Goal: Task Accomplishment & Management: Manage account settings

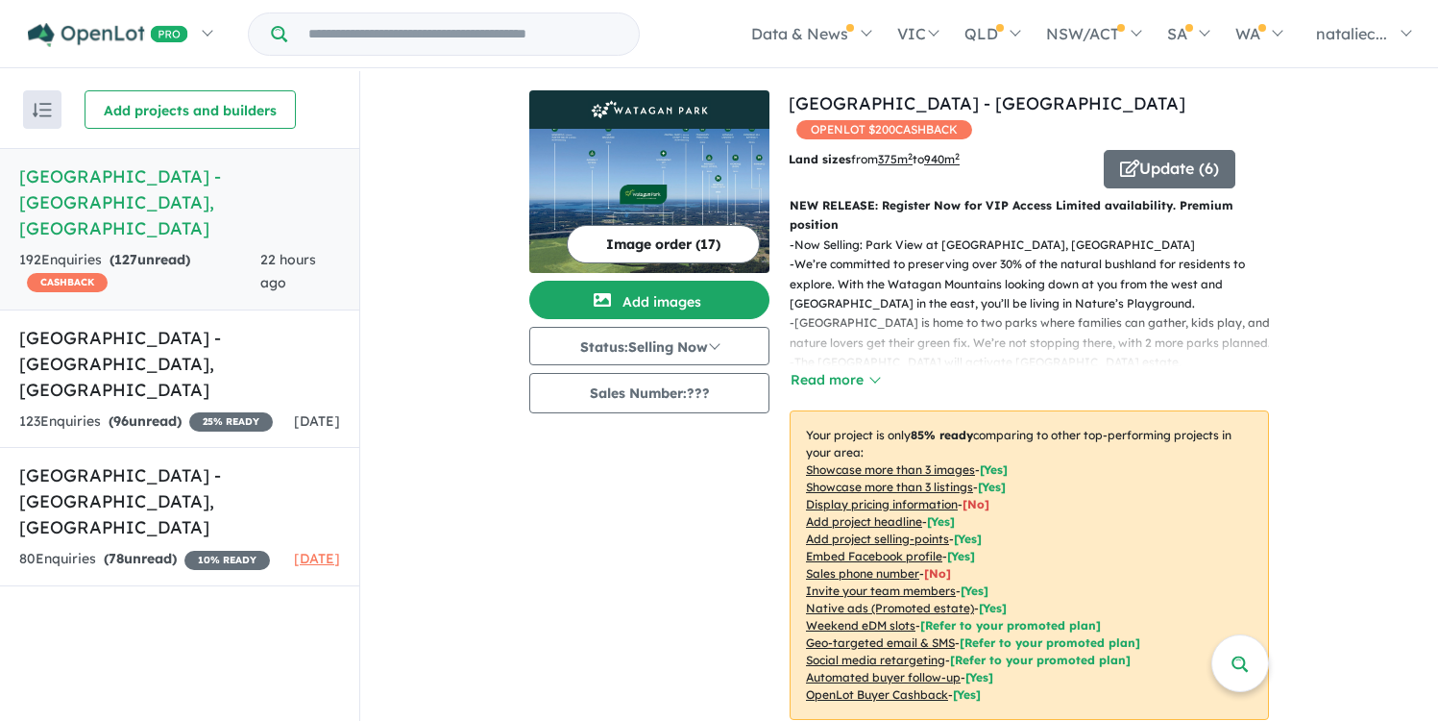
click at [677, 236] on button "Image order ( 17 )" at bounding box center [663, 244] width 193 height 38
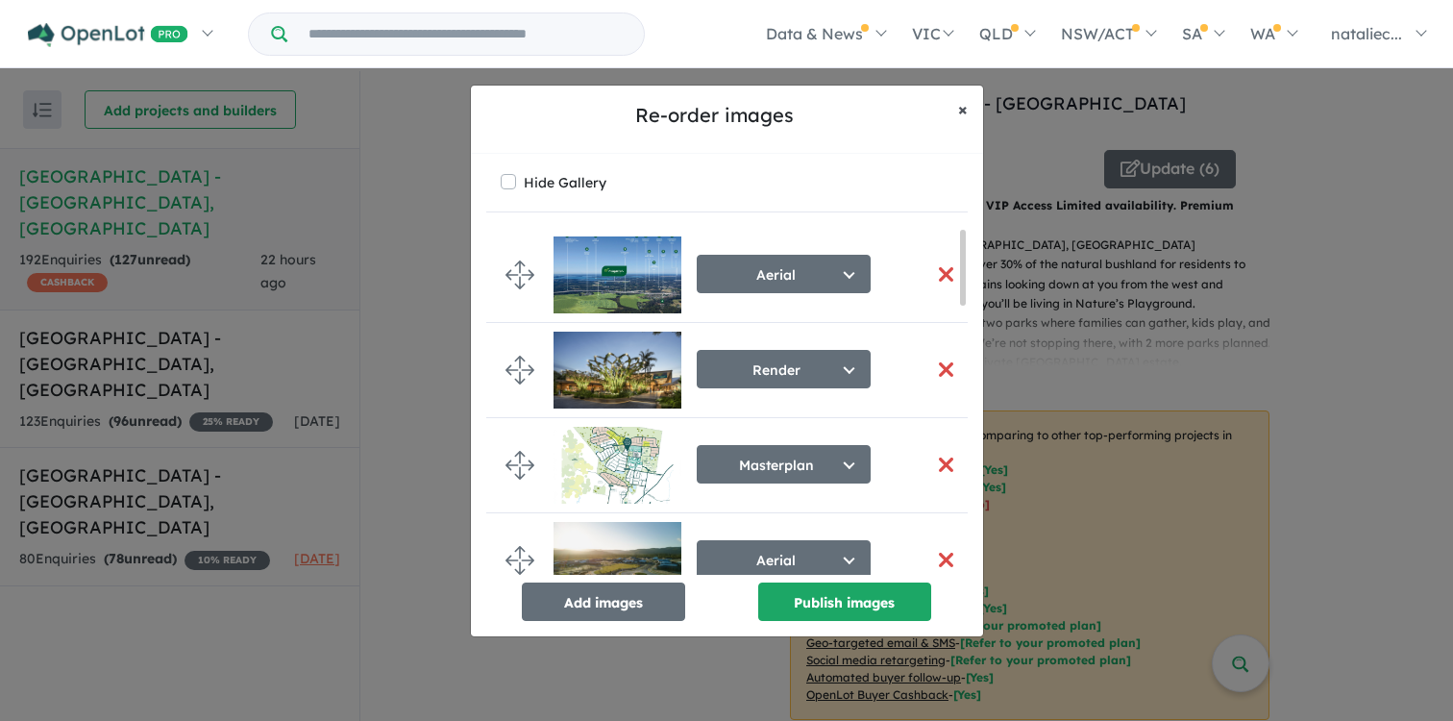
click at [963, 110] on span "×" at bounding box center [963, 109] width 10 height 22
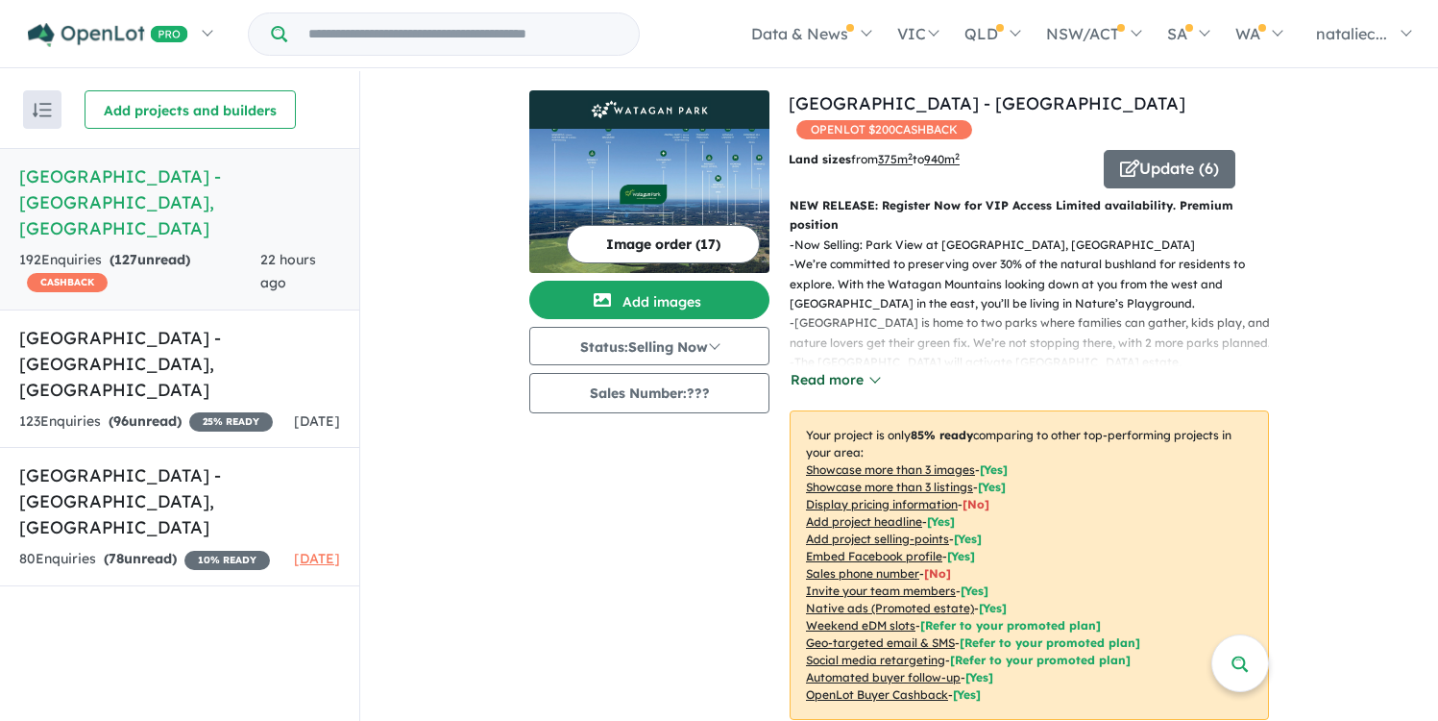
click at [850, 374] on button "Read more" at bounding box center [835, 380] width 90 height 22
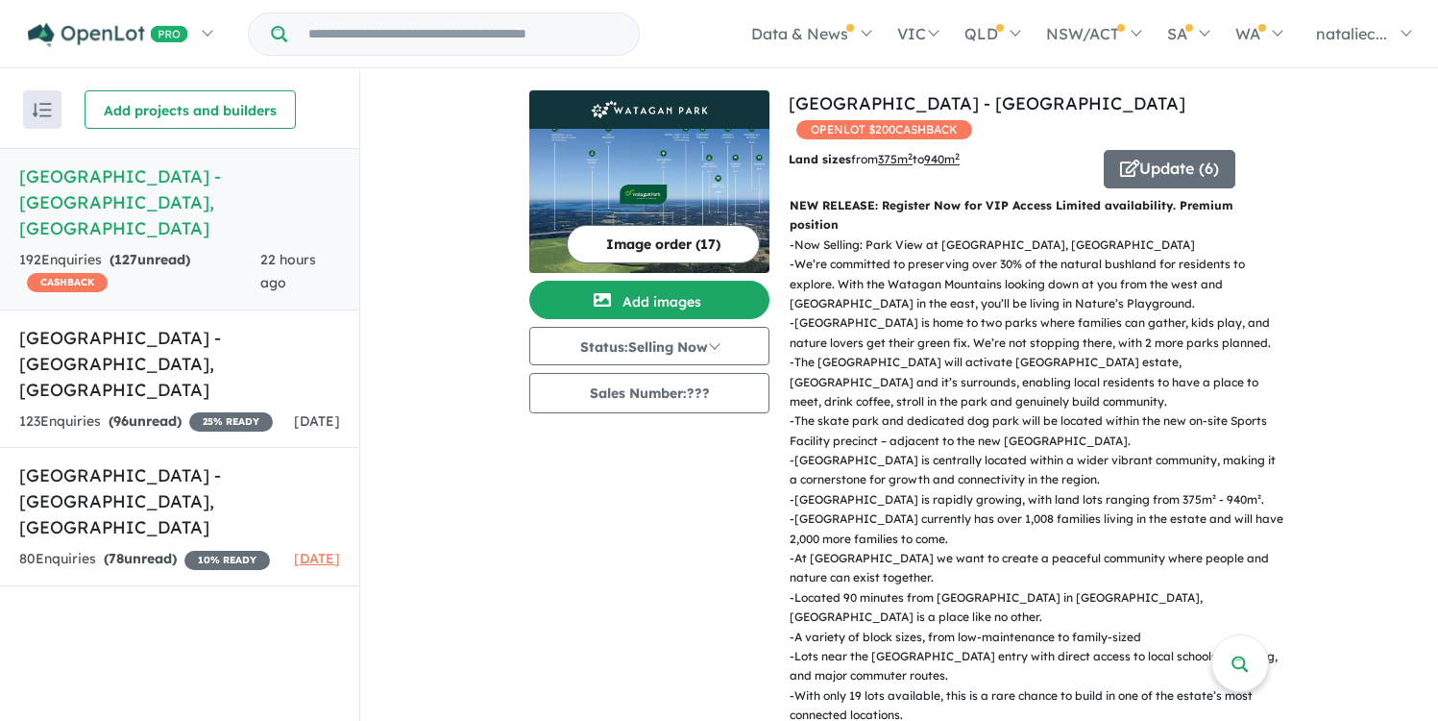
click at [632, 223] on img at bounding box center [649, 201] width 240 height 144
click at [680, 403] on button "Sales Number: ???" at bounding box center [649, 393] width 240 height 40
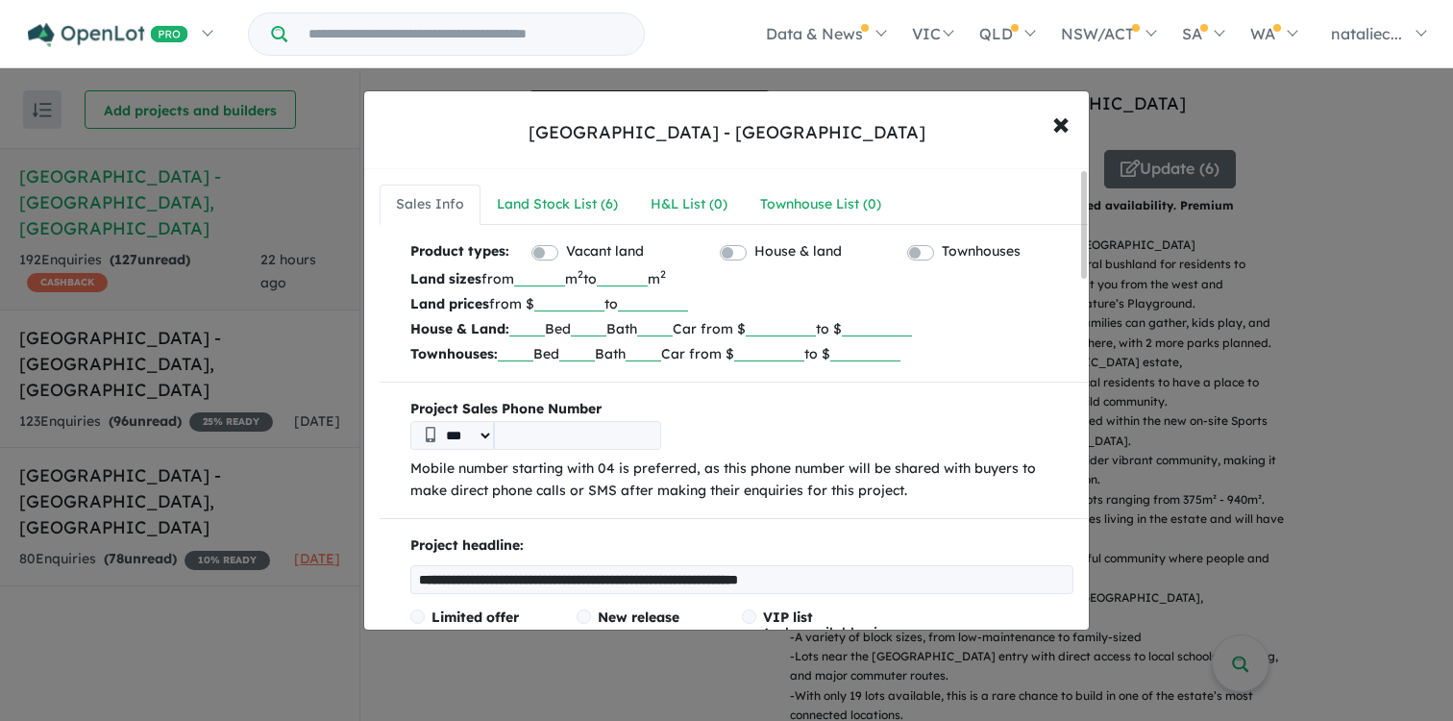
click at [587, 444] on input "tel" at bounding box center [577, 435] width 167 height 29
click at [851, 355] on p "Townhouses: Bed Bath Car from $ to $" at bounding box center [741, 353] width 663 height 25
click at [570, 204] on div "Land Stock List ( 6 )" at bounding box center [557, 204] width 121 height 23
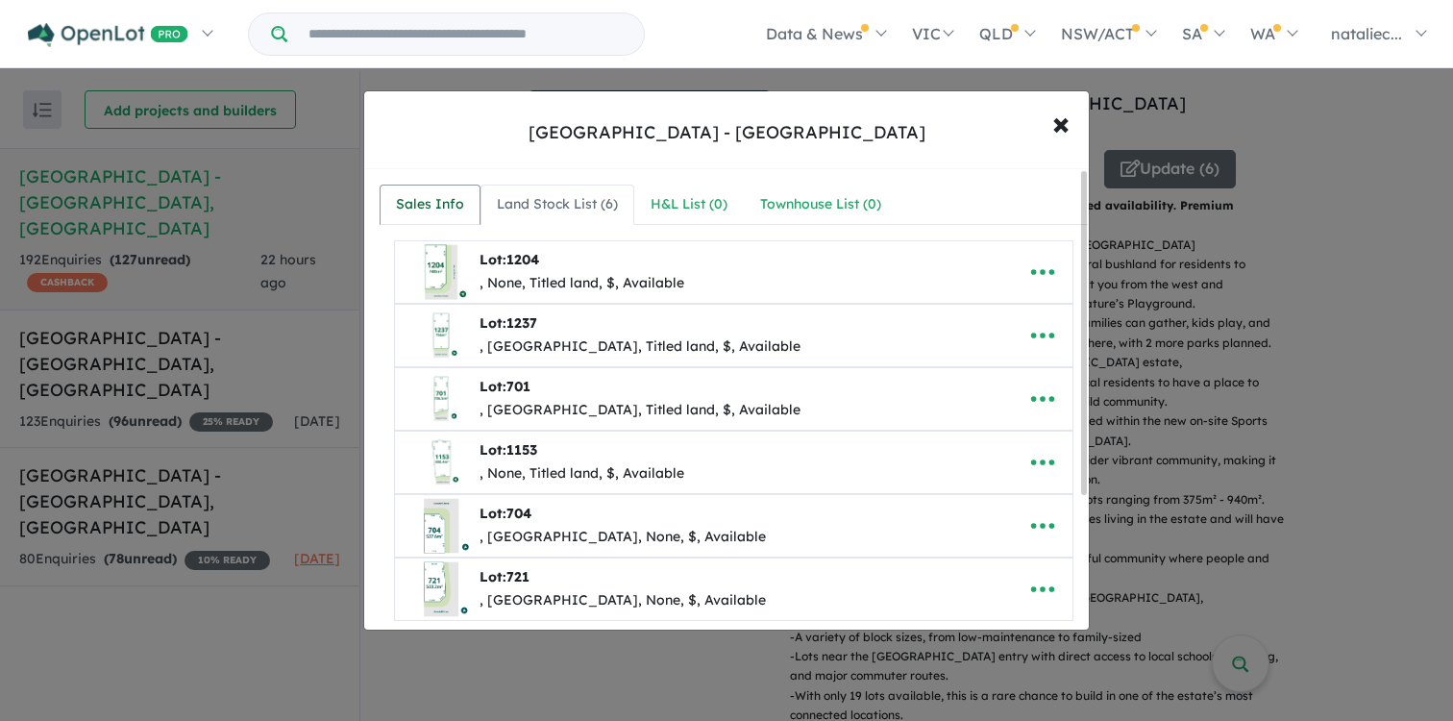
click at [450, 204] on div "Sales Info" at bounding box center [430, 204] width 68 height 23
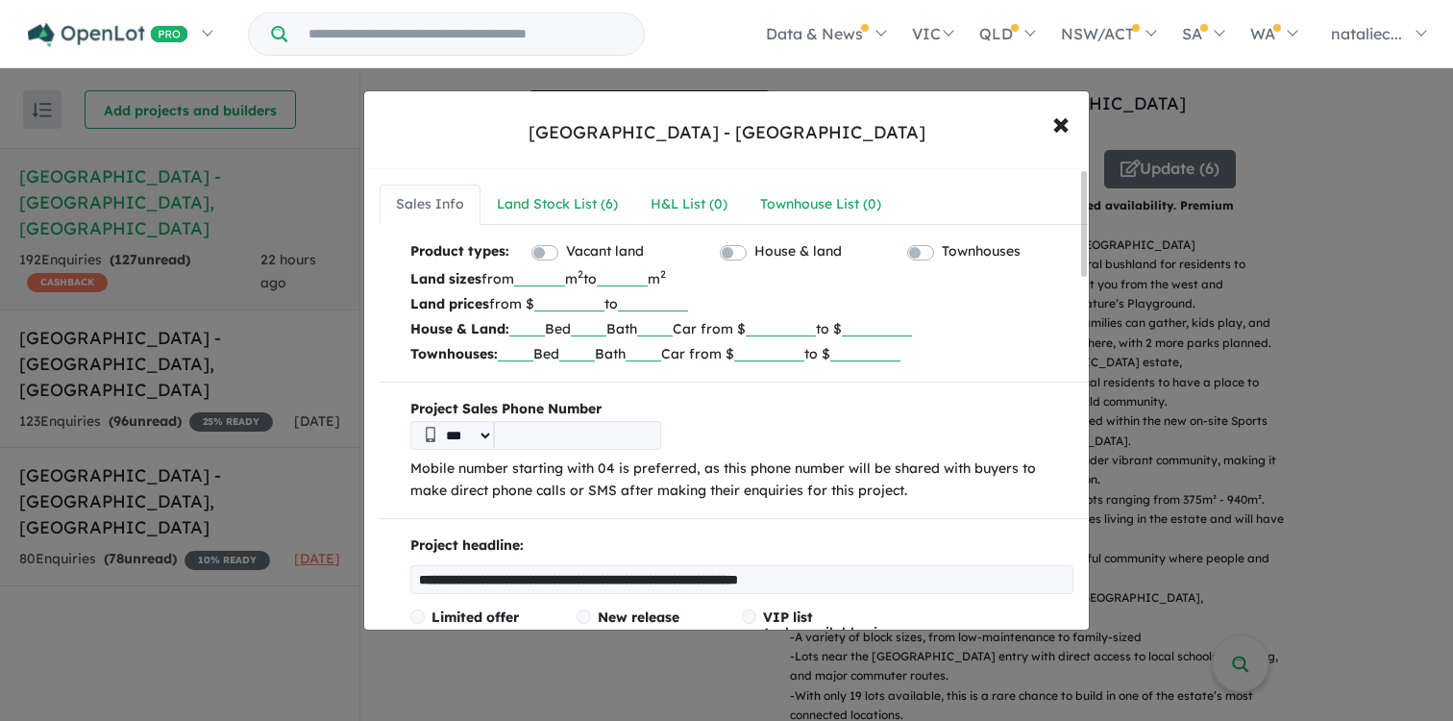
click at [588, 442] on input "tel" at bounding box center [577, 435] width 167 height 29
type input "**********"
click at [865, 438] on div "**********" at bounding box center [741, 435] width 663 height 29
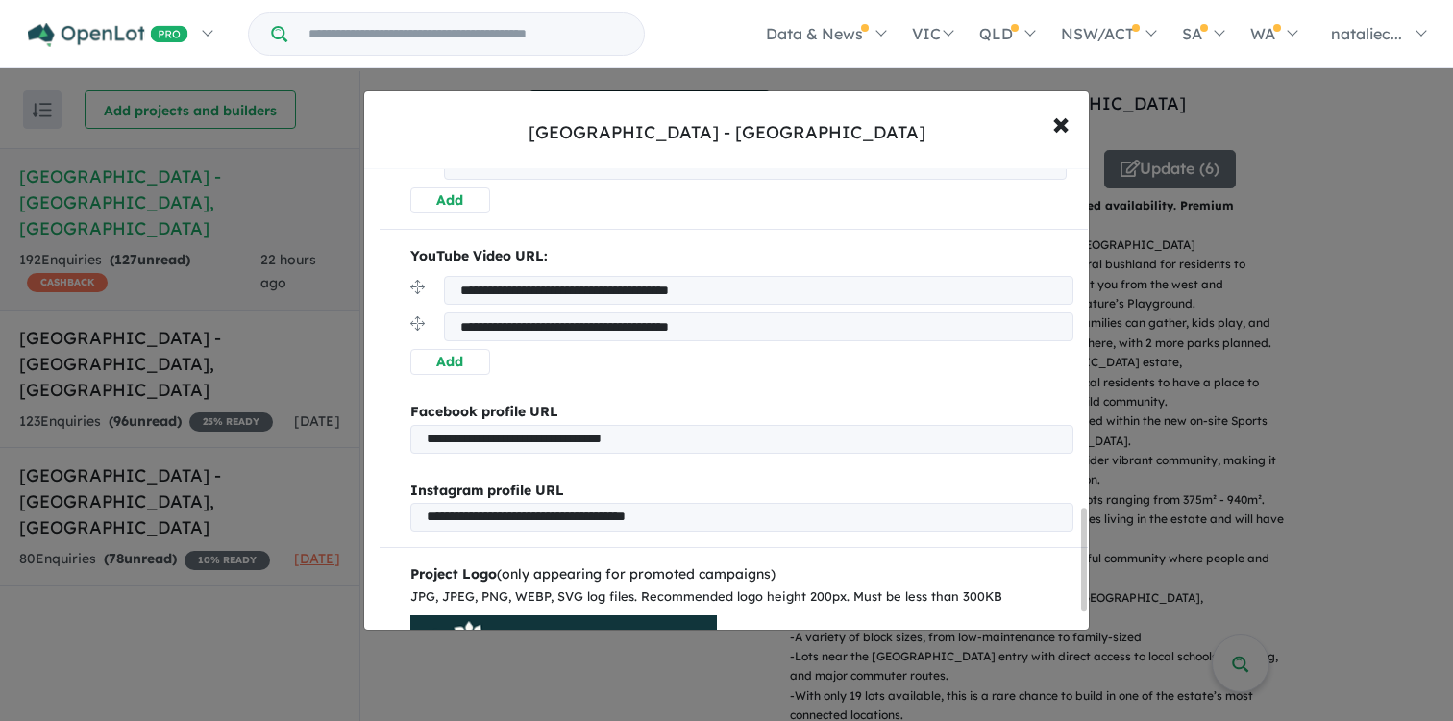
scroll to position [1601, 0]
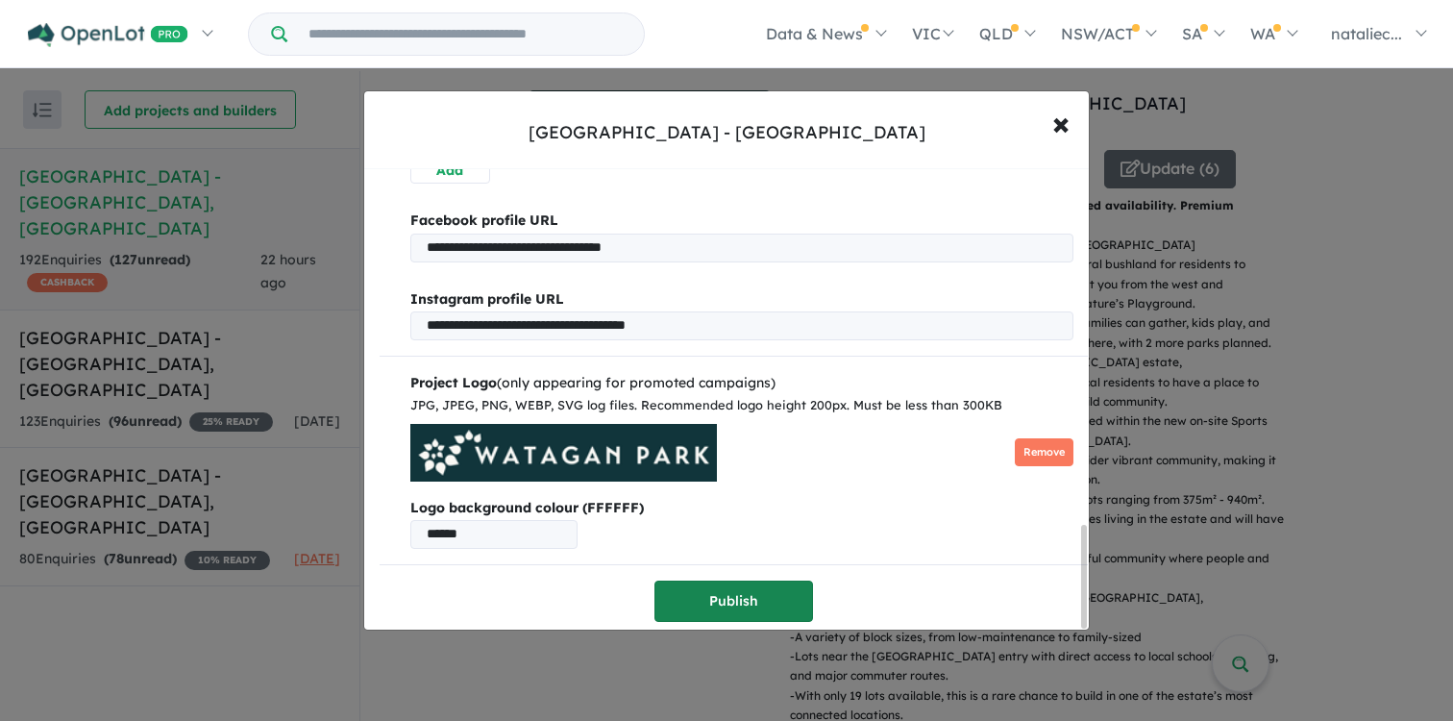
click at [725, 590] on button "Publish" at bounding box center [733, 600] width 159 height 41
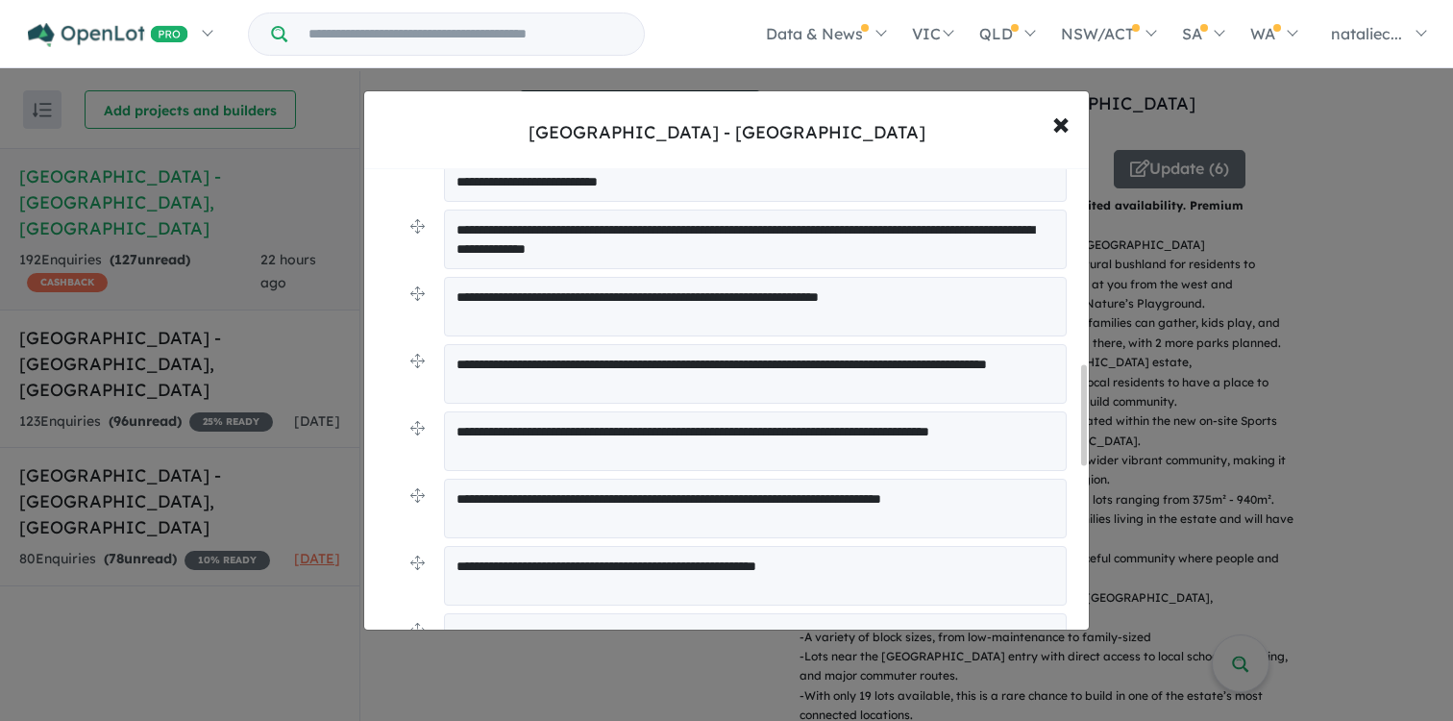
scroll to position [910, 0]
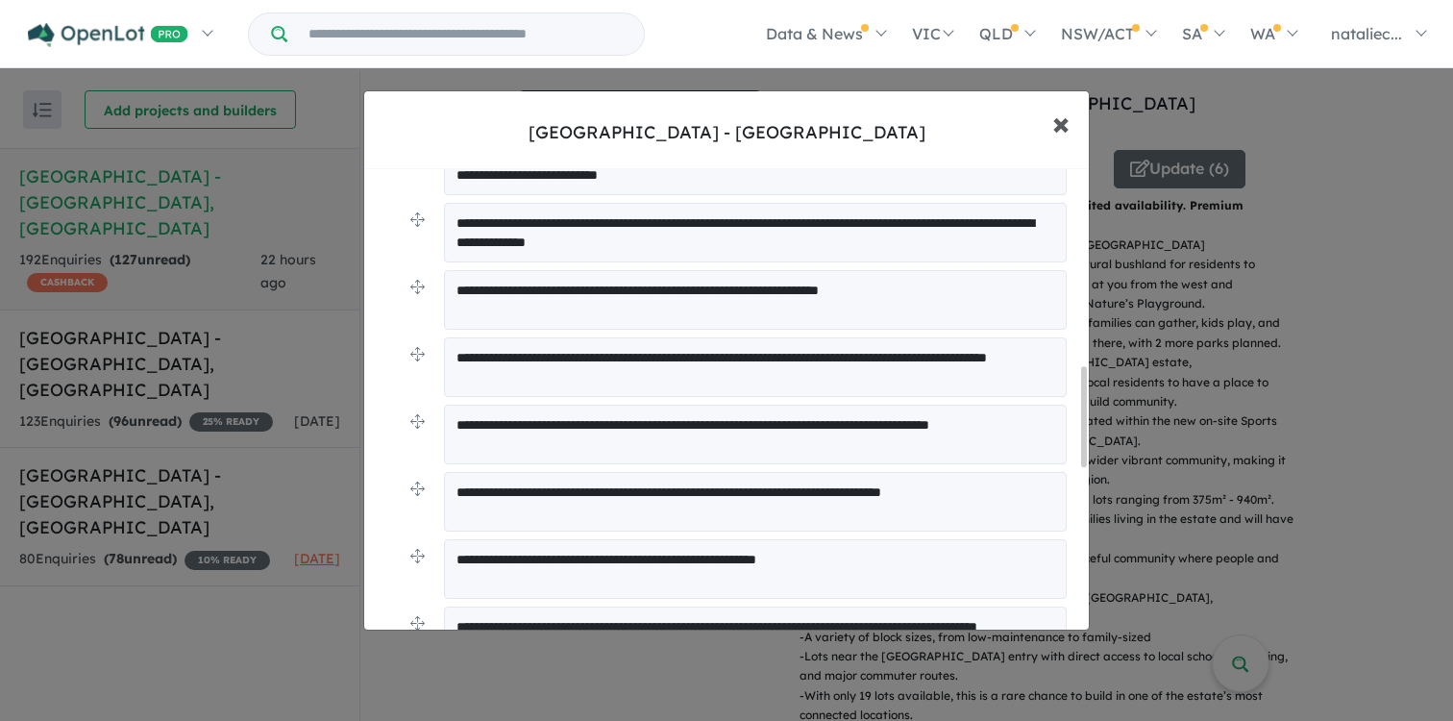
click at [1058, 128] on span "×" at bounding box center [1060, 122] width 17 height 41
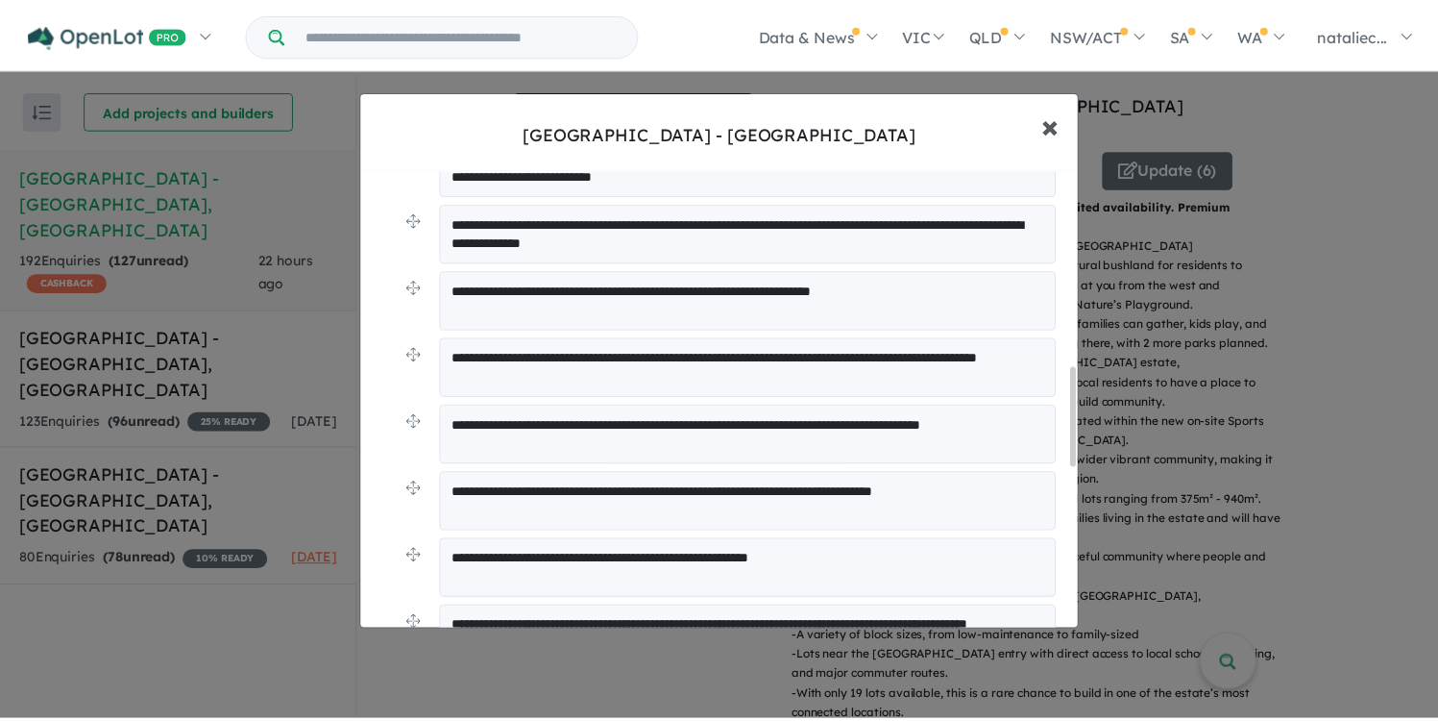
scroll to position [0, 0]
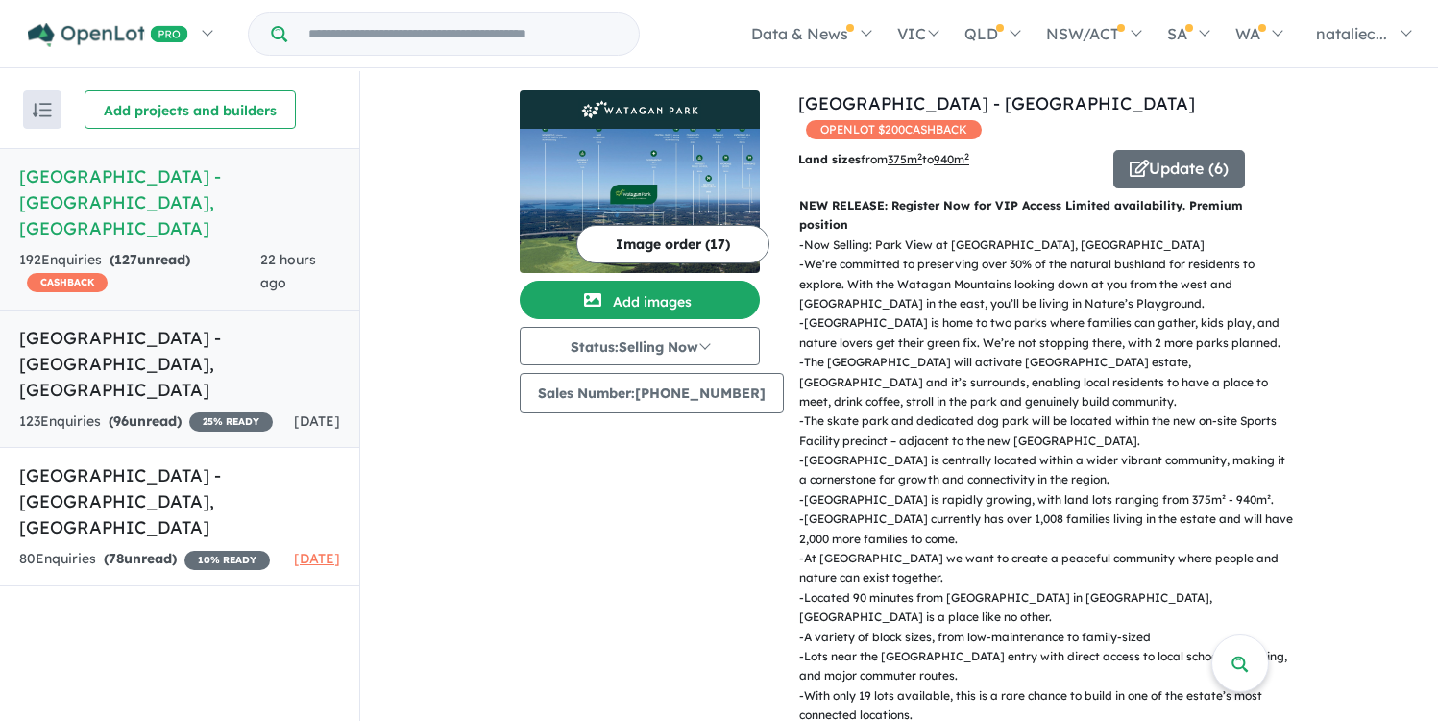
click at [146, 331] on h5 "[GEOGRAPHIC_DATA] - [GEOGRAPHIC_DATA] , [GEOGRAPHIC_DATA]" at bounding box center [179, 364] width 321 height 78
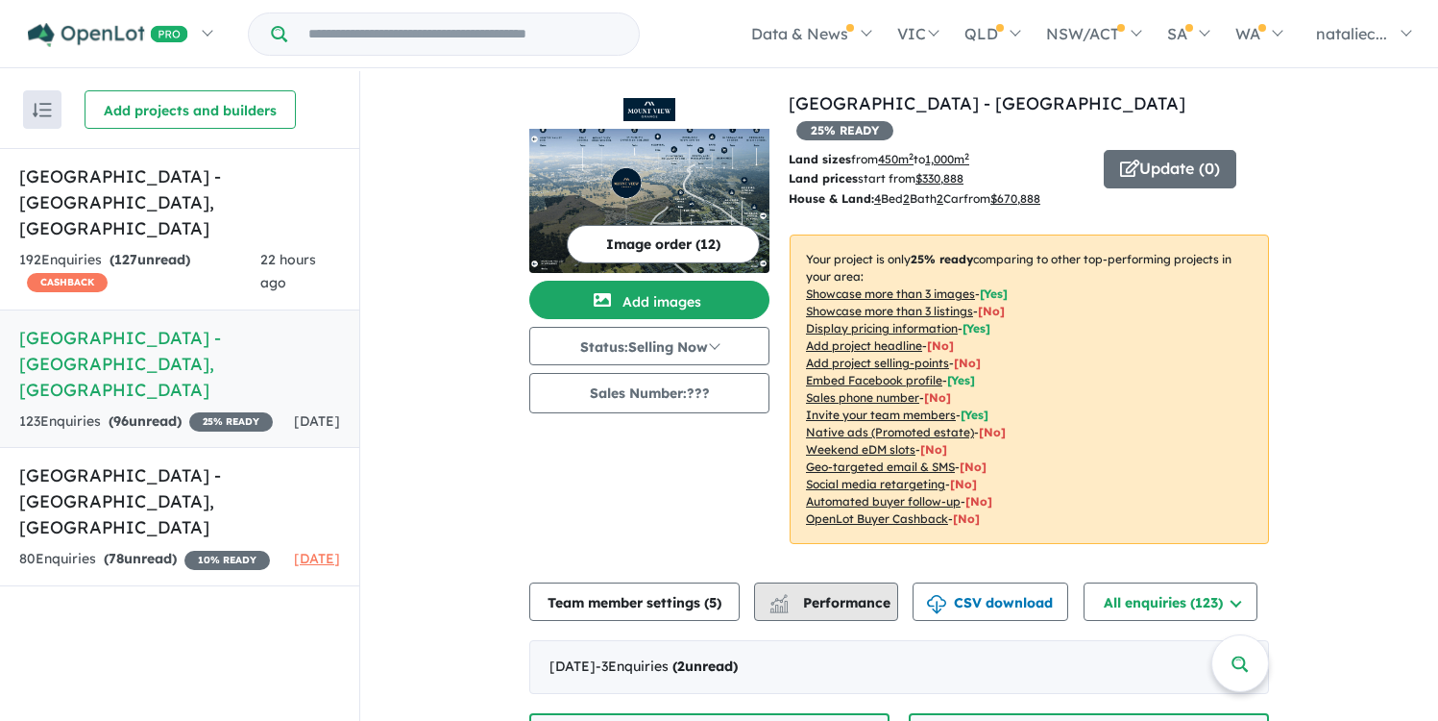
click at [851, 594] on span "Performance" at bounding box center [832, 602] width 118 height 17
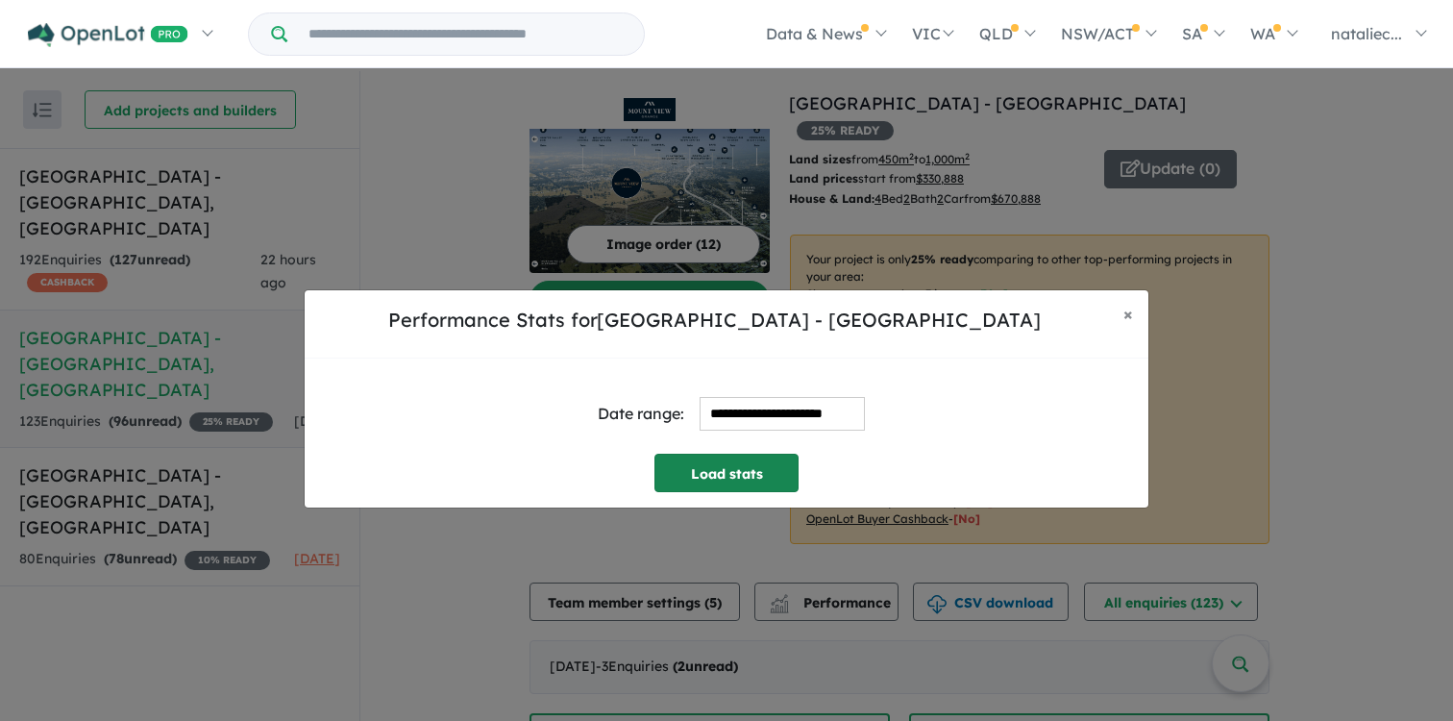
click at [727, 466] on button "Load stats" at bounding box center [726, 473] width 144 height 38
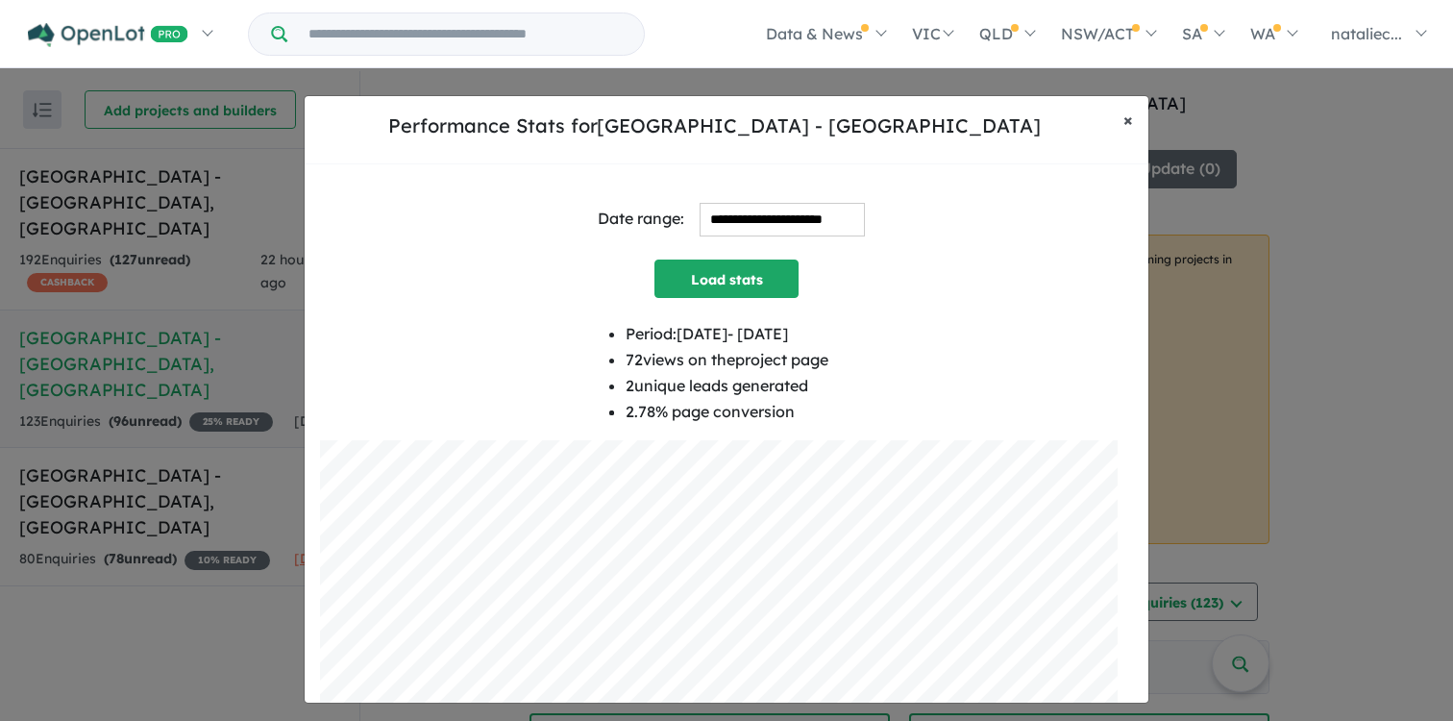
click at [1123, 119] on span "×" at bounding box center [1128, 120] width 10 height 22
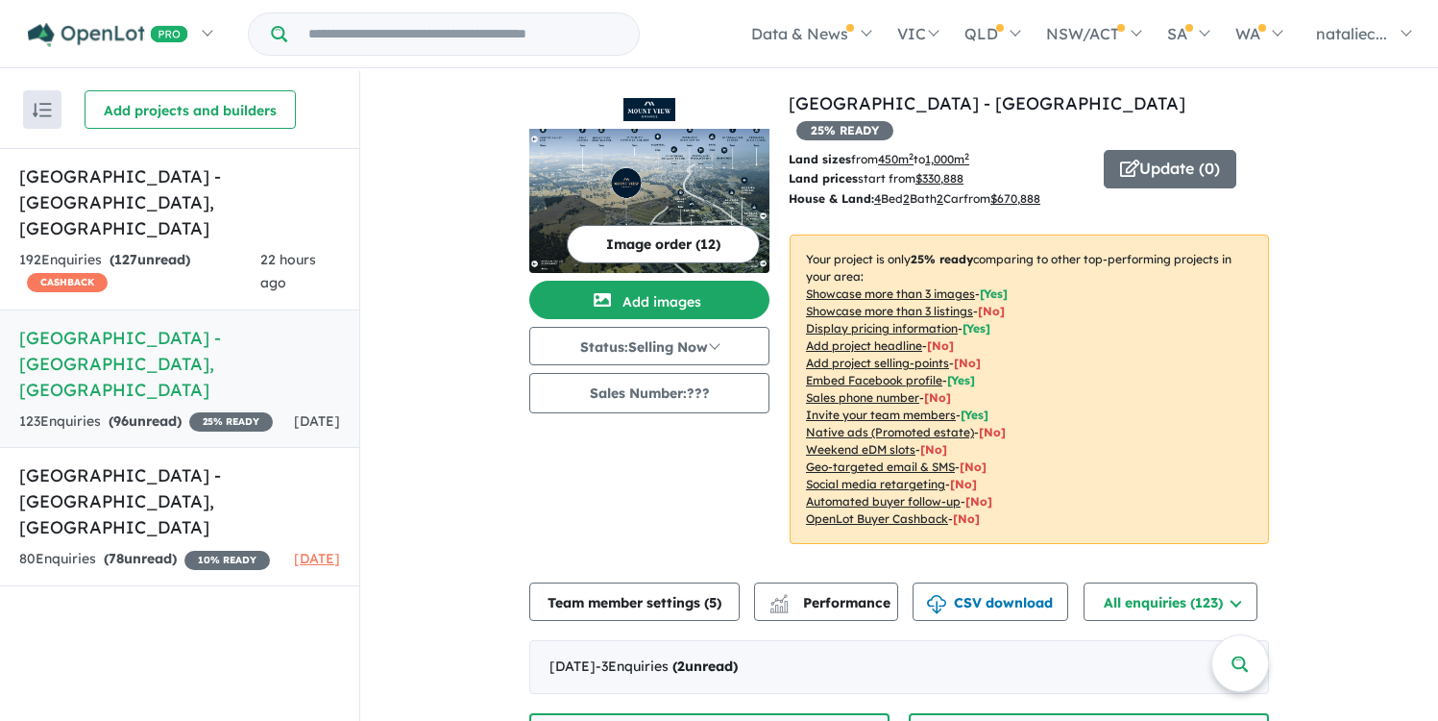
click at [38, 114] on img "button" at bounding box center [42, 110] width 19 height 14
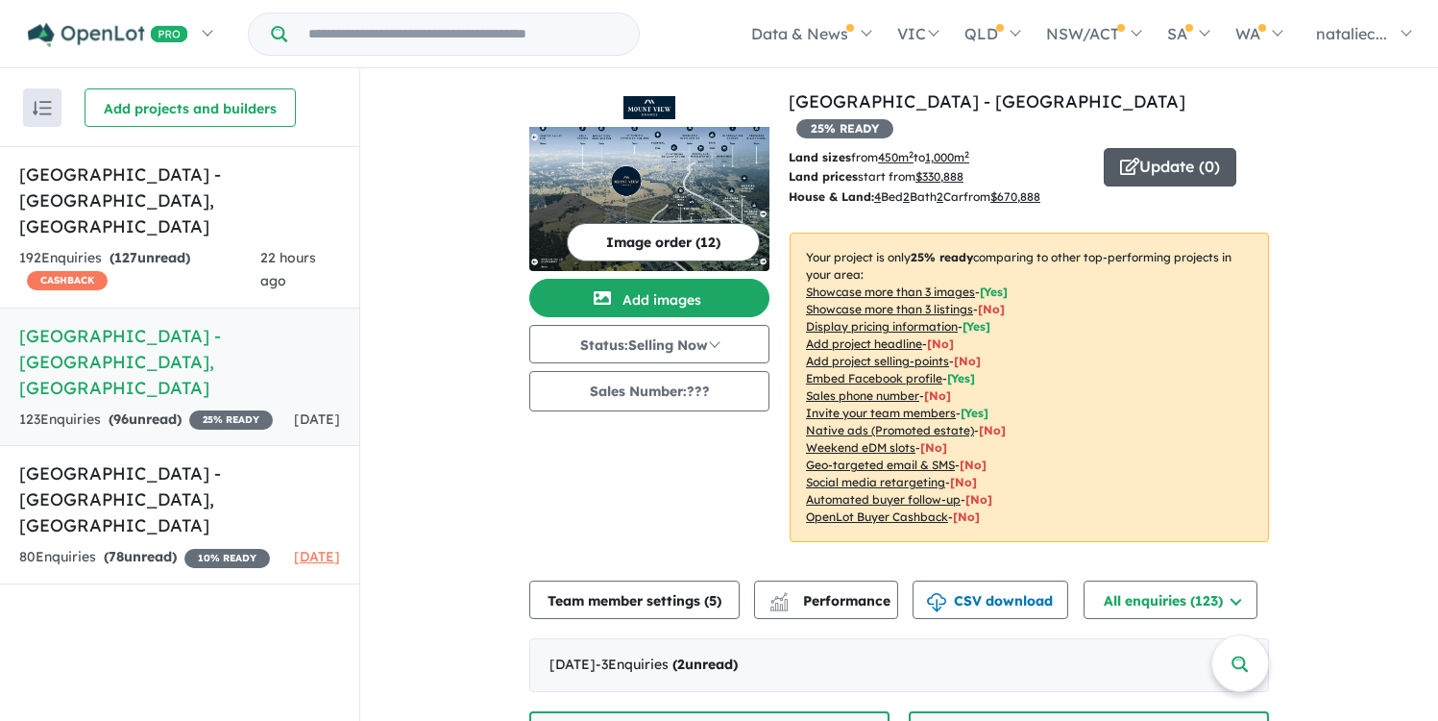
click at [1179, 148] on button "Update ( 0 )" at bounding box center [1170, 167] width 133 height 38
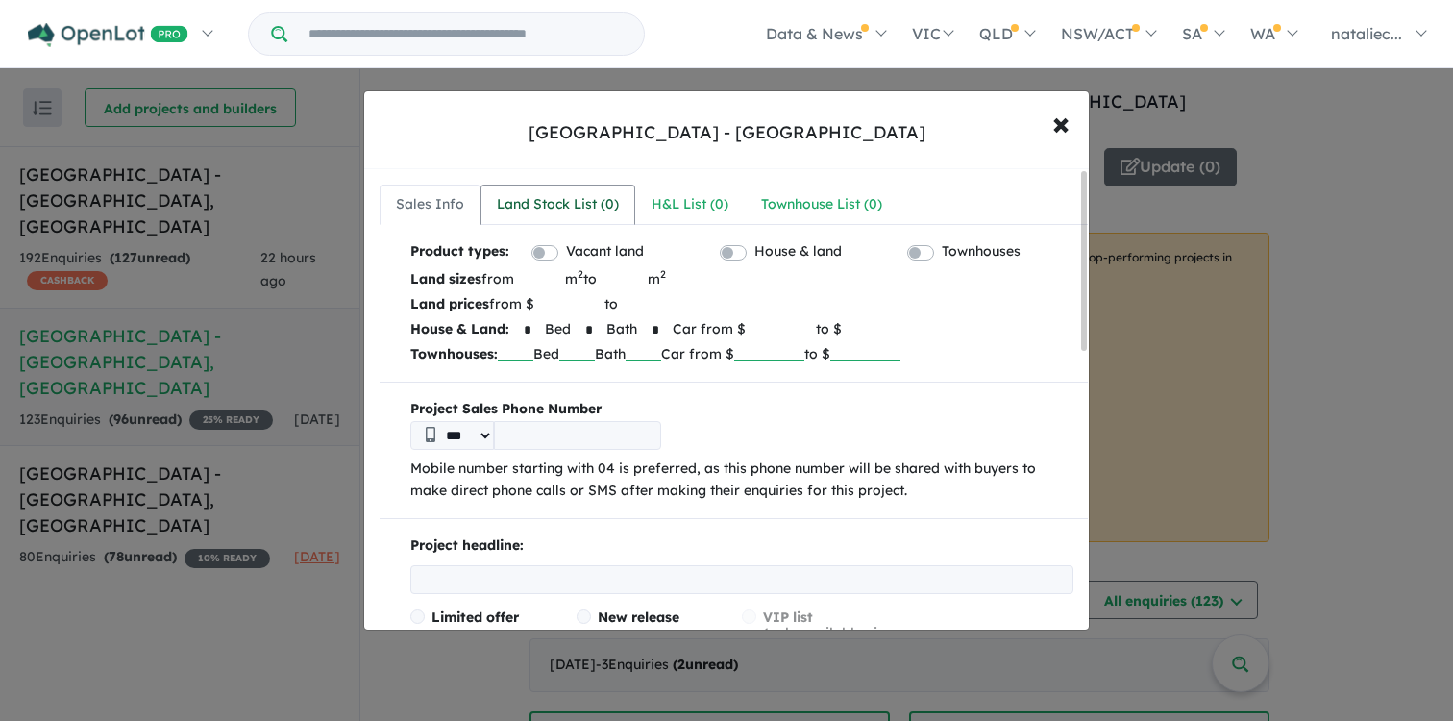
click at [528, 201] on div "Land Stock List ( 0 )" at bounding box center [558, 204] width 122 height 23
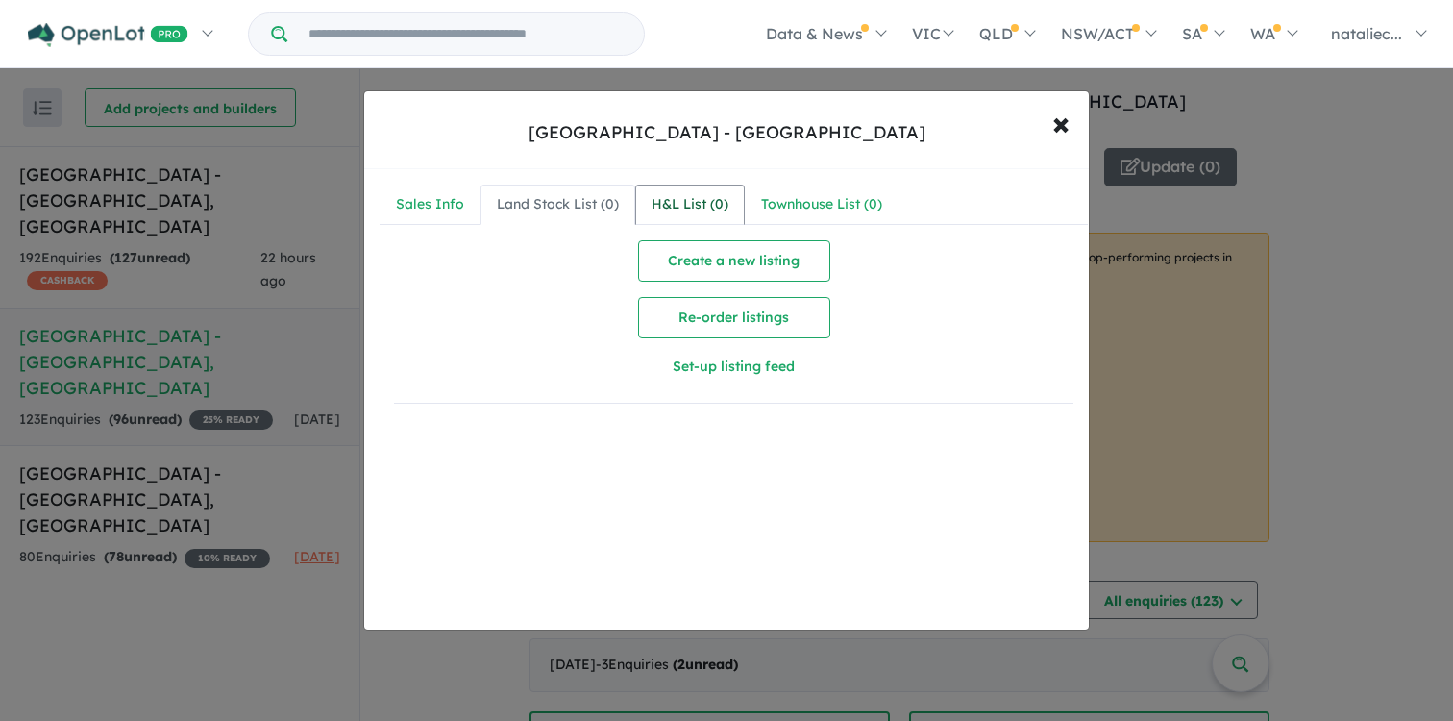
click at [679, 201] on div "H&L List ( 0 )" at bounding box center [689, 204] width 77 height 23
click at [819, 198] on div "Townhouse List ( 0 )" at bounding box center [821, 204] width 121 height 23
click at [1049, 123] on button "× Close" at bounding box center [1061, 123] width 56 height 52
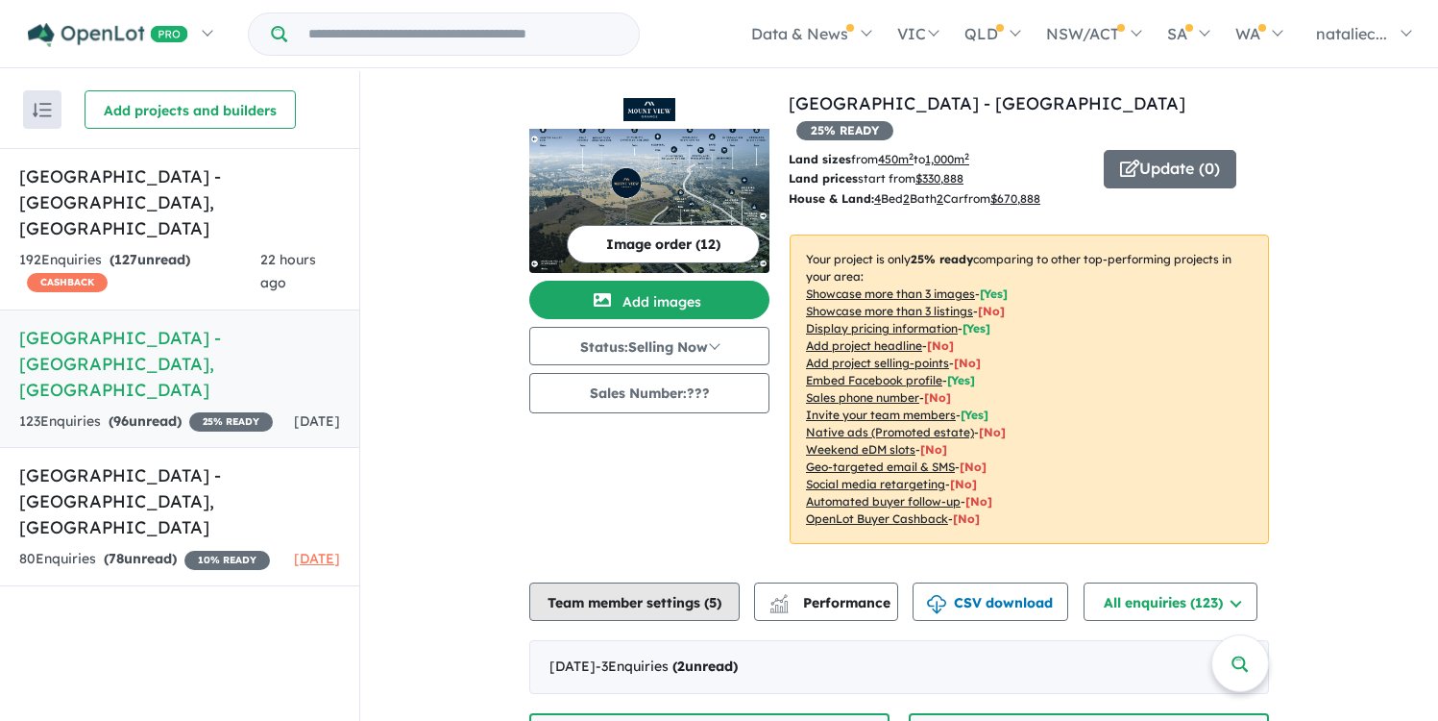
click at [626, 582] on button "Team member settings ( 5 )" at bounding box center [634, 601] width 210 height 38
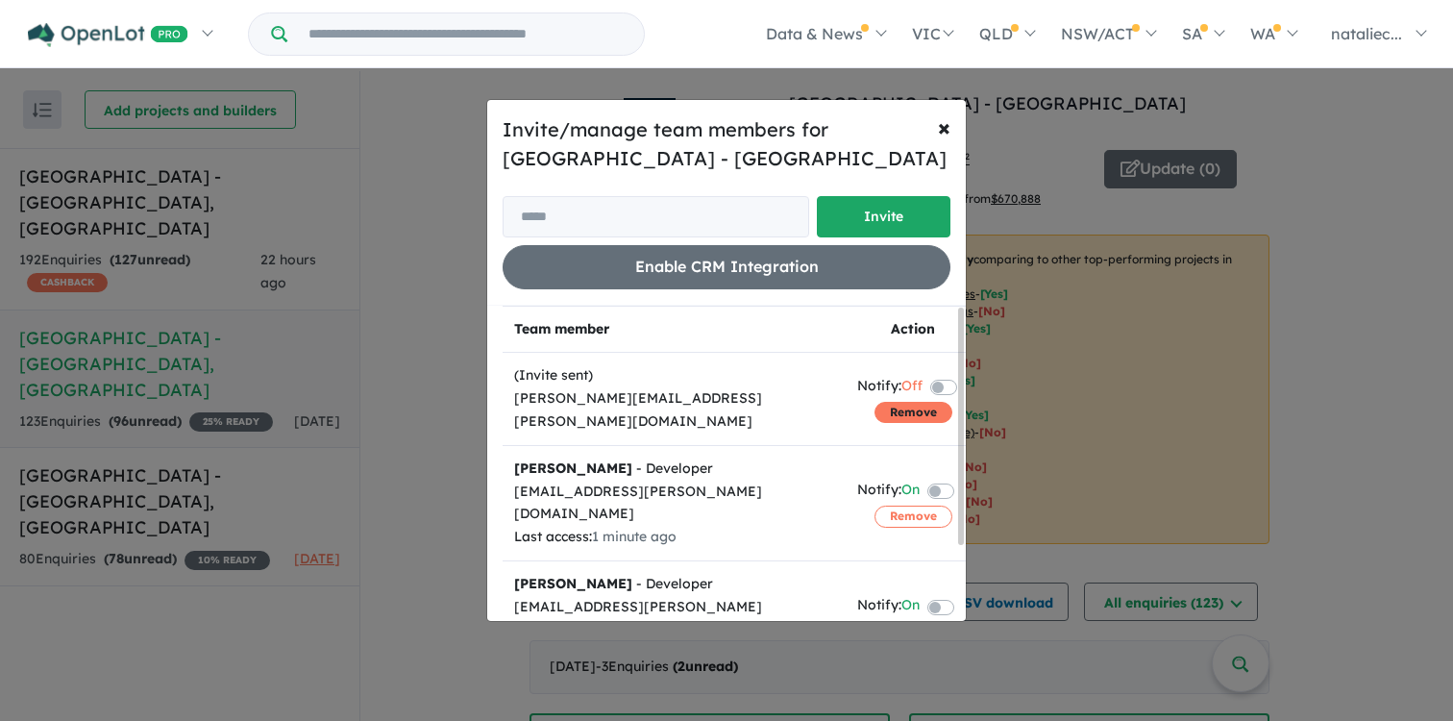
click at [903, 402] on button "Remove" at bounding box center [913, 412] width 78 height 21
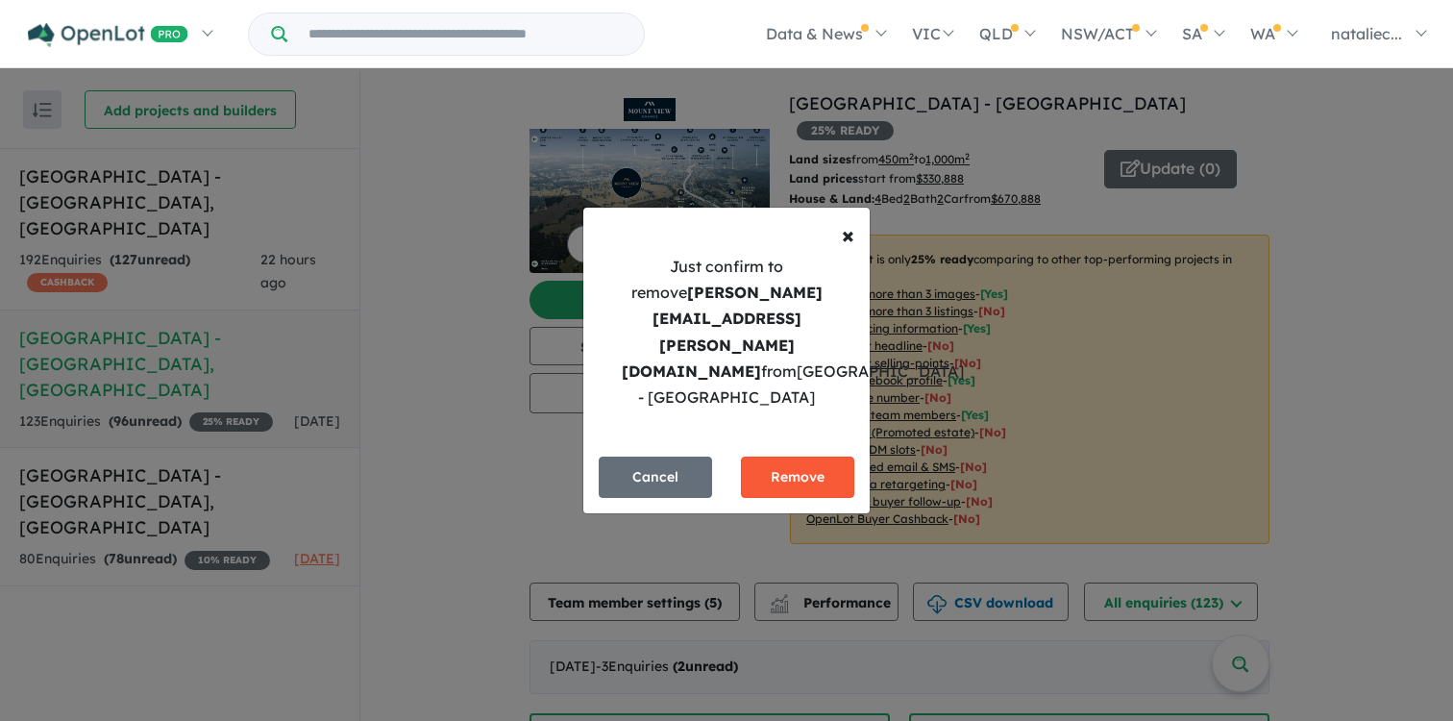
click at [811, 456] on button "Remove" at bounding box center [797, 476] width 113 height 41
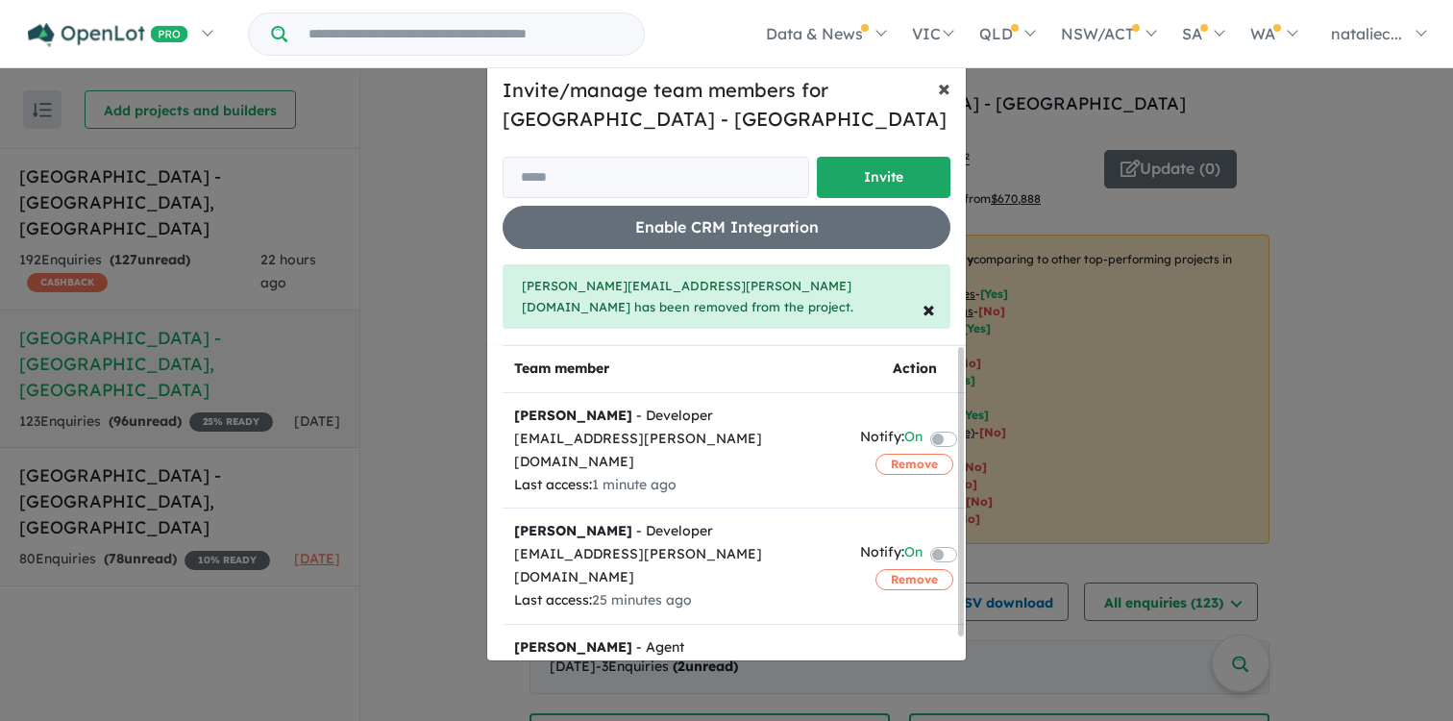
click at [936, 100] on button "× Close" at bounding box center [943, 88] width 43 height 54
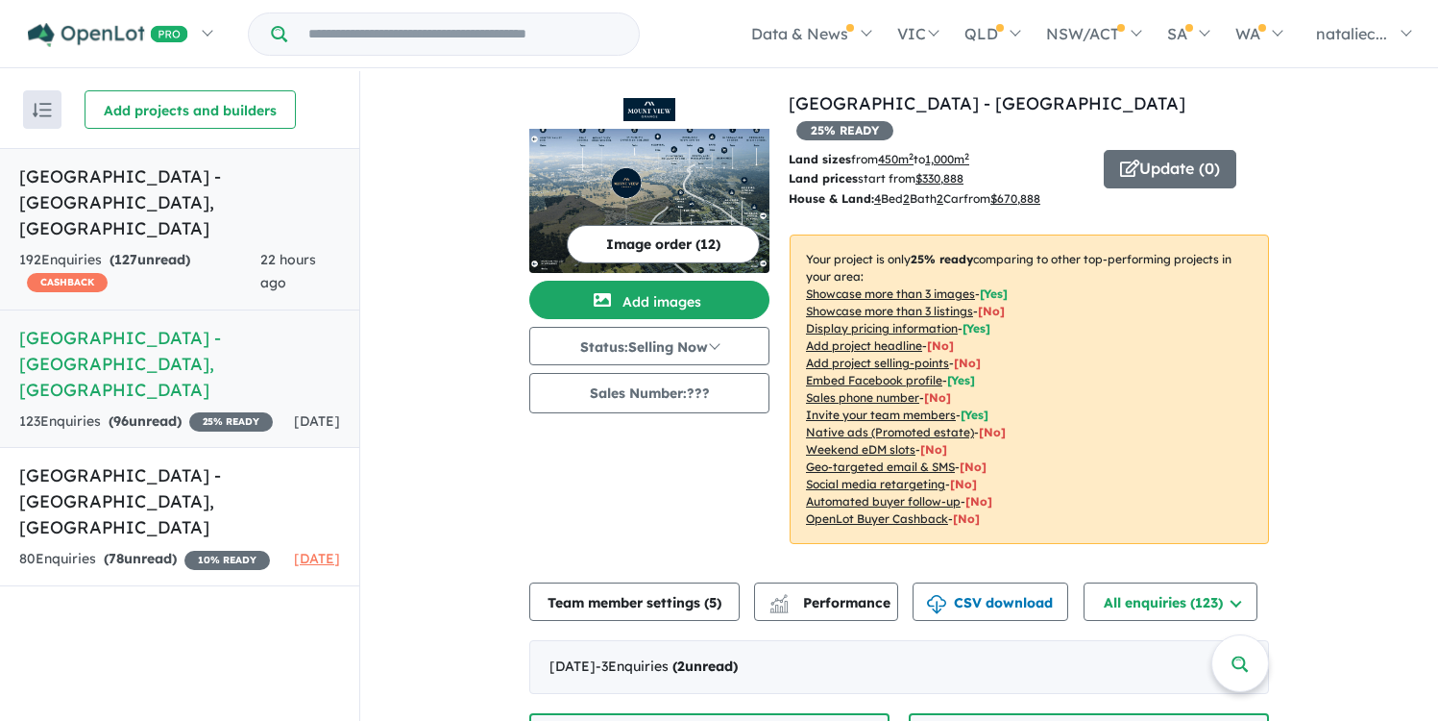
click at [121, 249] on div "192 Enquir ies ( 127 unread) CASHBACK" at bounding box center [139, 272] width 241 height 46
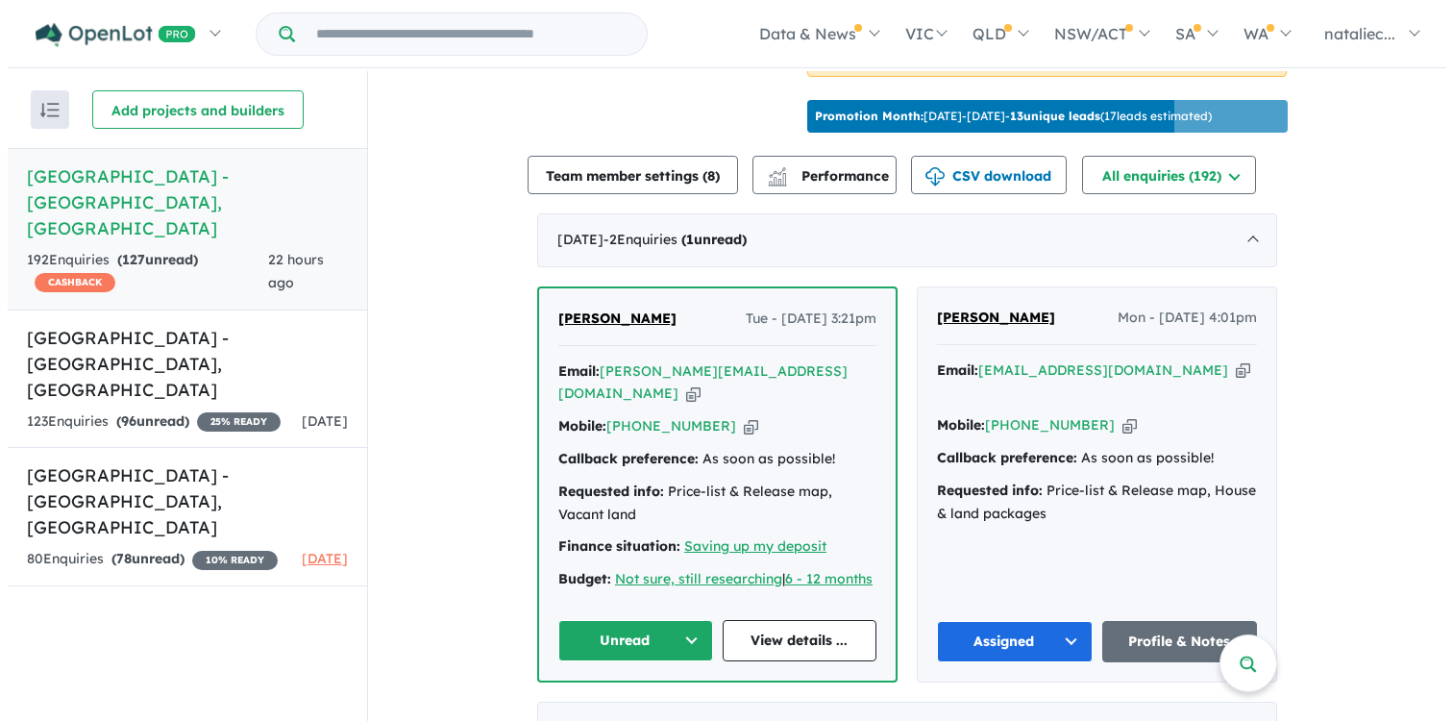
scroll to position [648, 0]
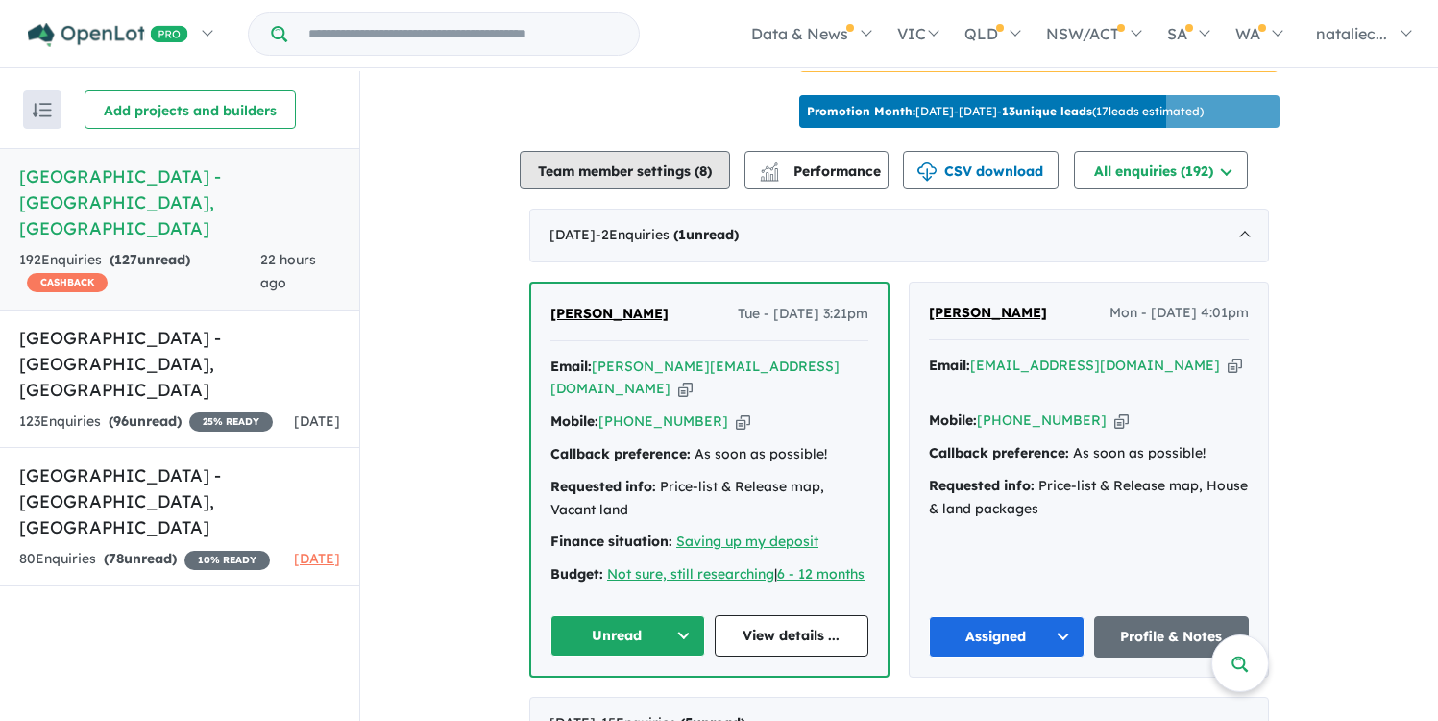
click at [660, 182] on button "Team member settings ( 8 )" at bounding box center [625, 170] width 210 height 38
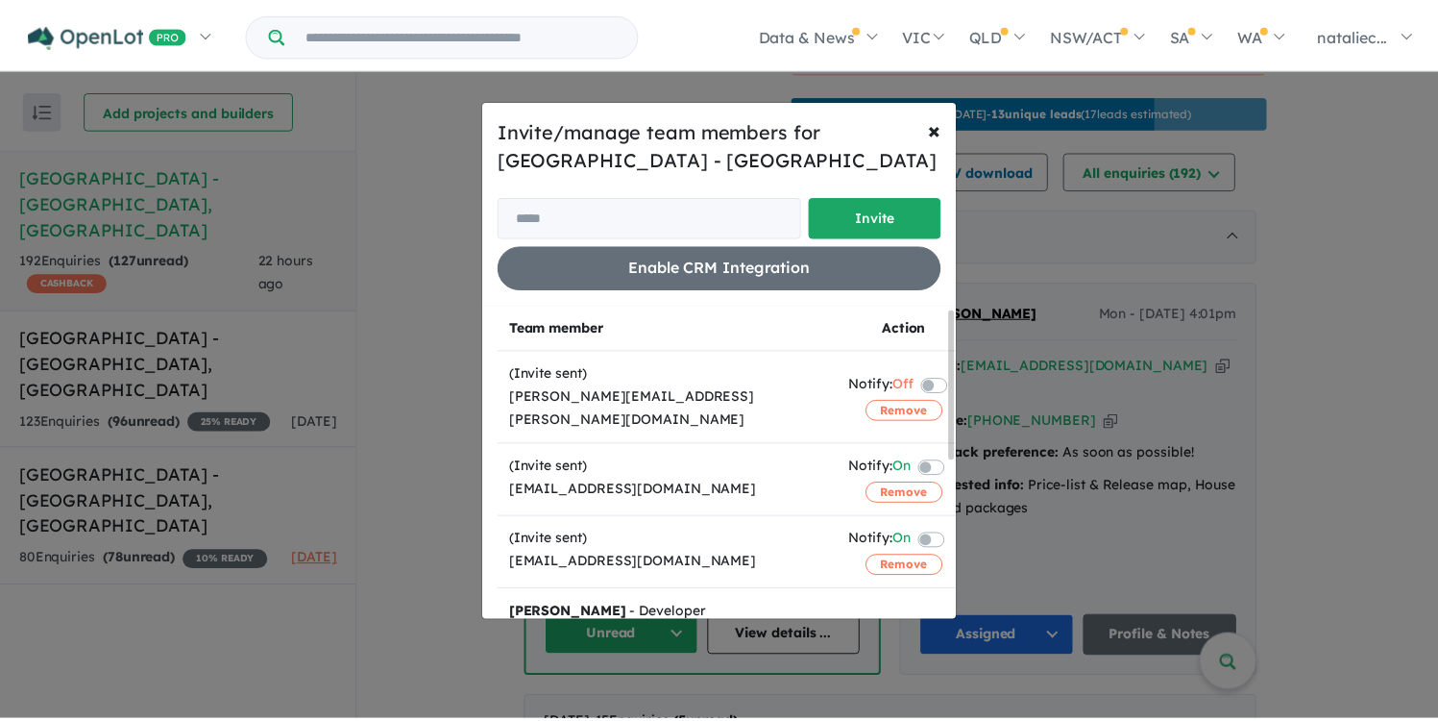
scroll to position [0, 0]
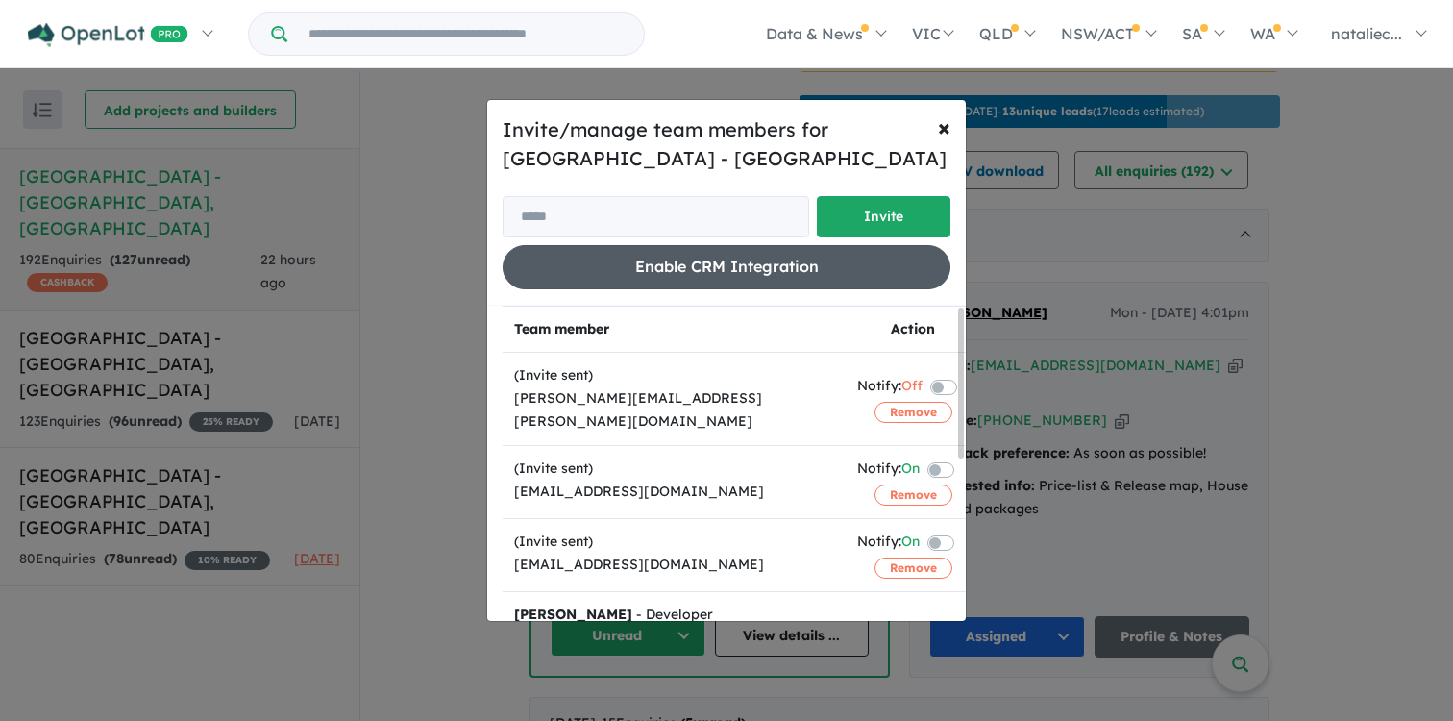
click at [733, 277] on button "Enable CRM Integration" at bounding box center [727, 266] width 448 height 43
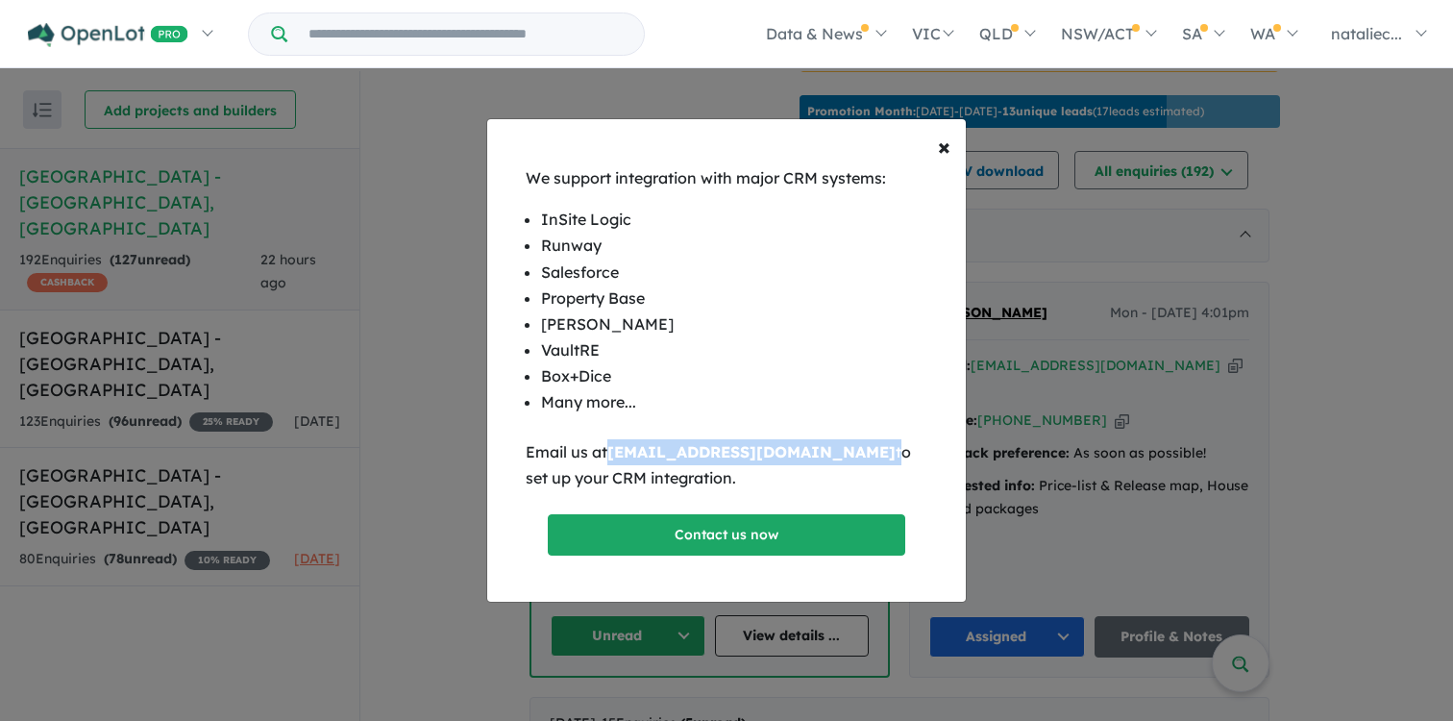
drag, startPoint x: 813, startPoint y: 452, endPoint x: 613, endPoint y: 457, distance: 199.9
click at [612, 457] on p "Email us at [EMAIL_ADDRESS][DOMAIN_NAME] to set up your CRM integration." at bounding box center [727, 465] width 402 height 52
copy p "[EMAIL_ADDRESS][DOMAIN_NAME]"
click at [755, 342] on li "VaultRE" at bounding box center [726, 350] width 371 height 26
click at [945, 142] on span "×" at bounding box center [944, 146] width 12 height 29
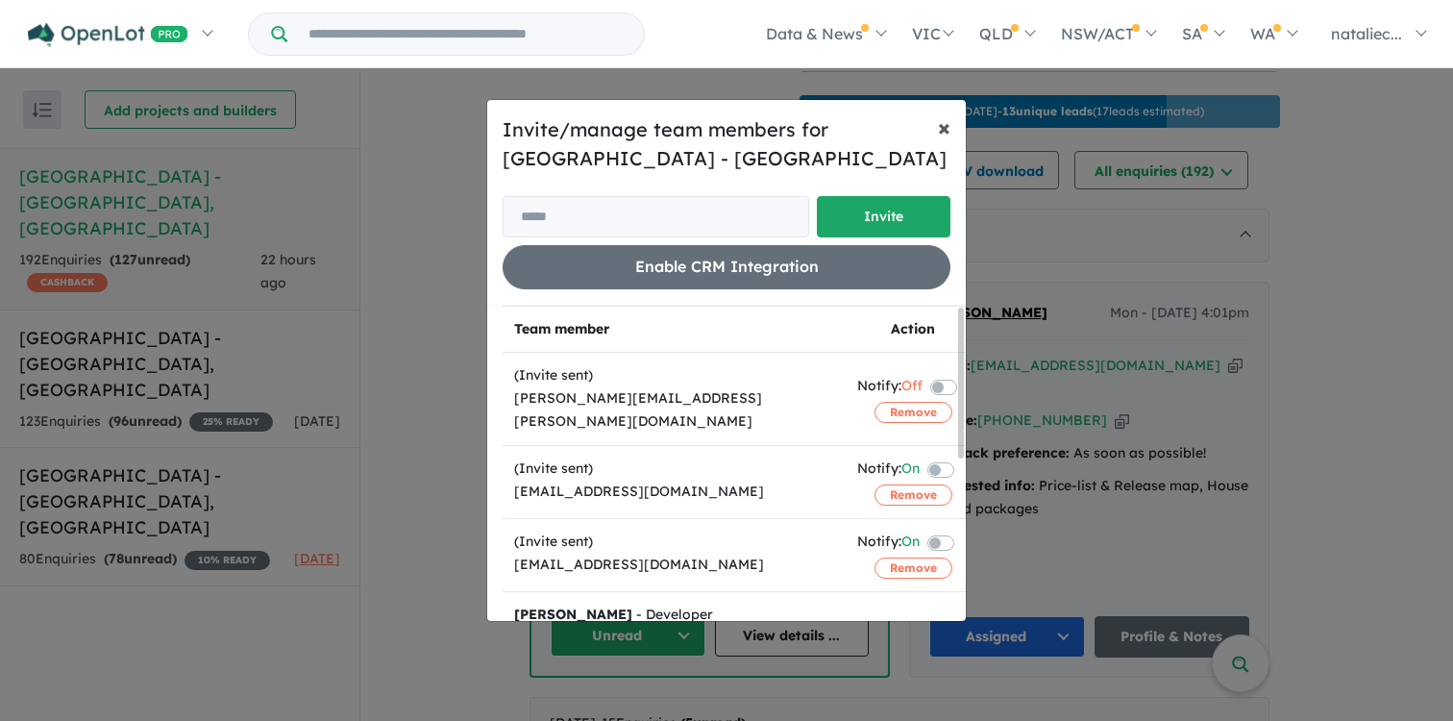
click at [945, 141] on button "× Close" at bounding box center [943, 127] width 43 height 54
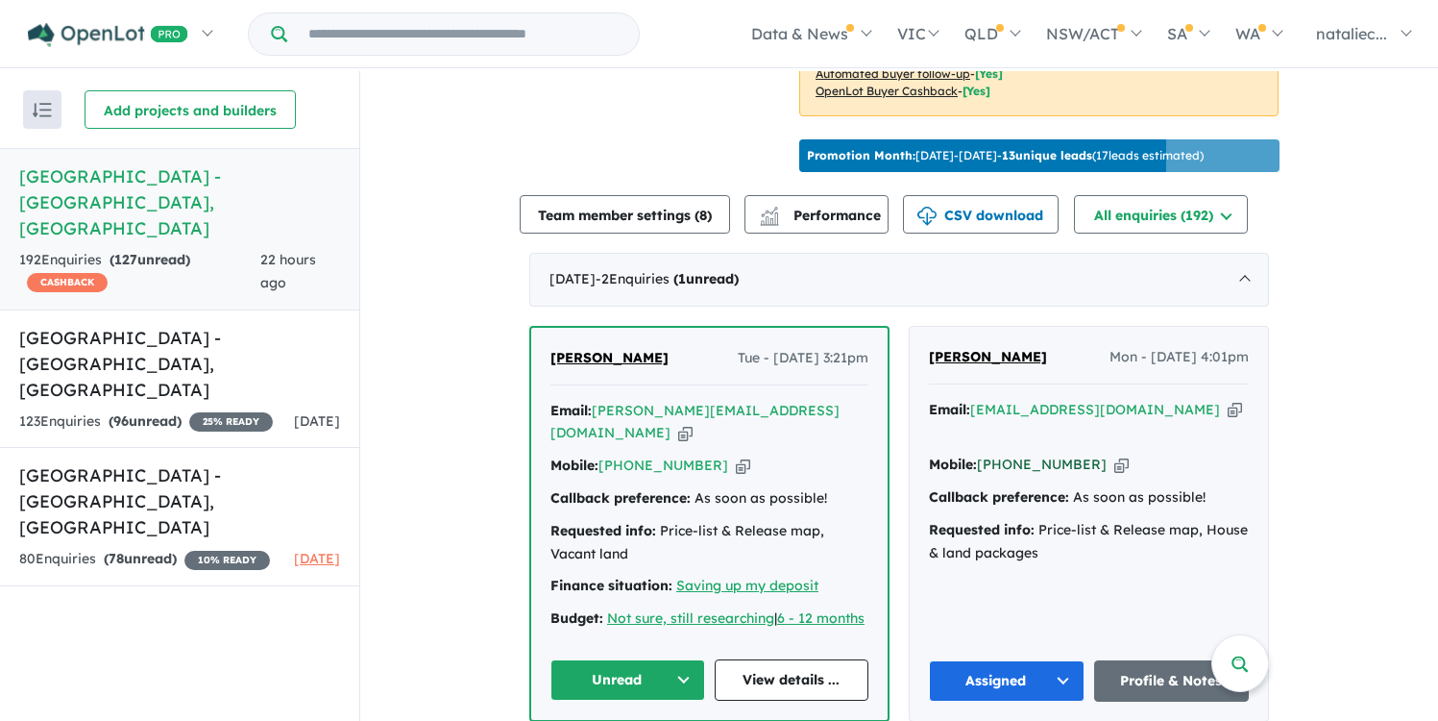
scroll to position [602, 0]
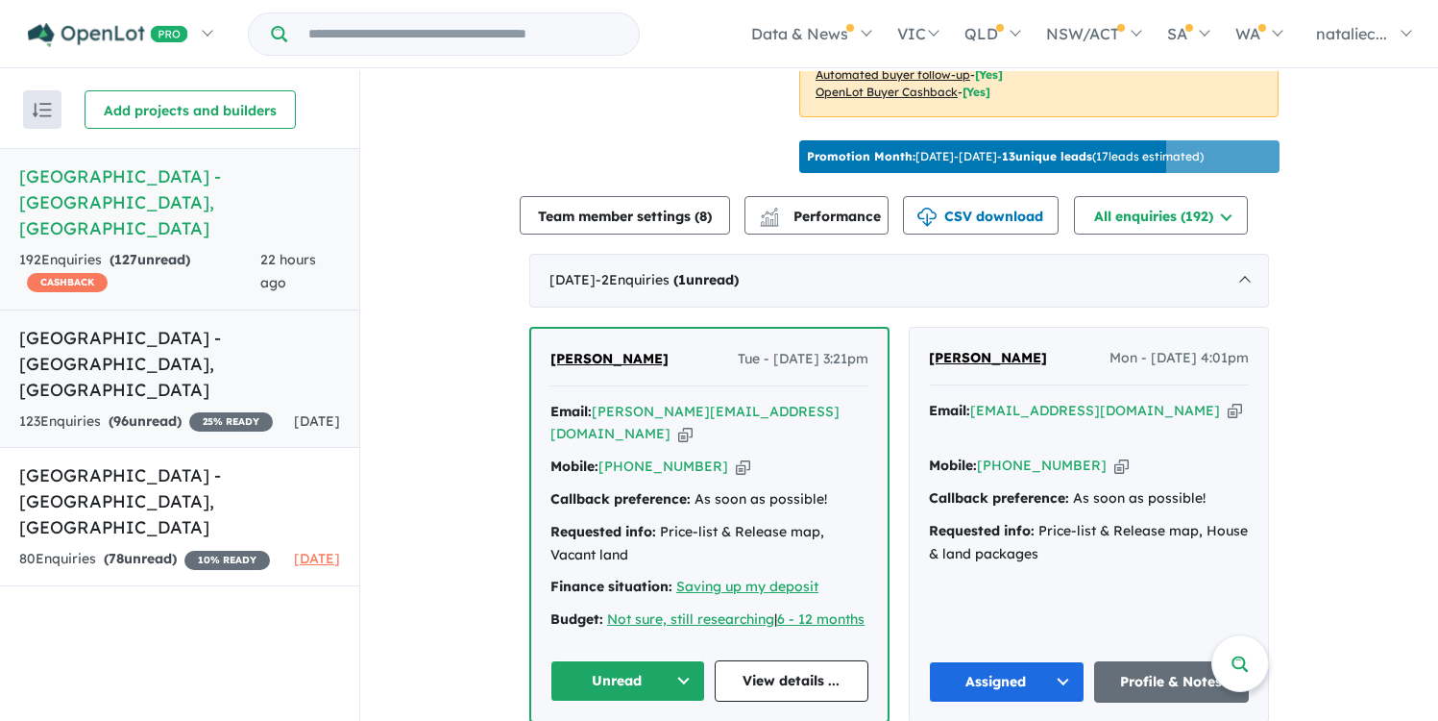
click at [106, 325] on h5 "[GEOGRAPHIC_DATA] - [GEOGRAPHIC_DATA] , [GEOGRAPHIC_DATA]" at bounding box center [179, 364] width 321 height 78
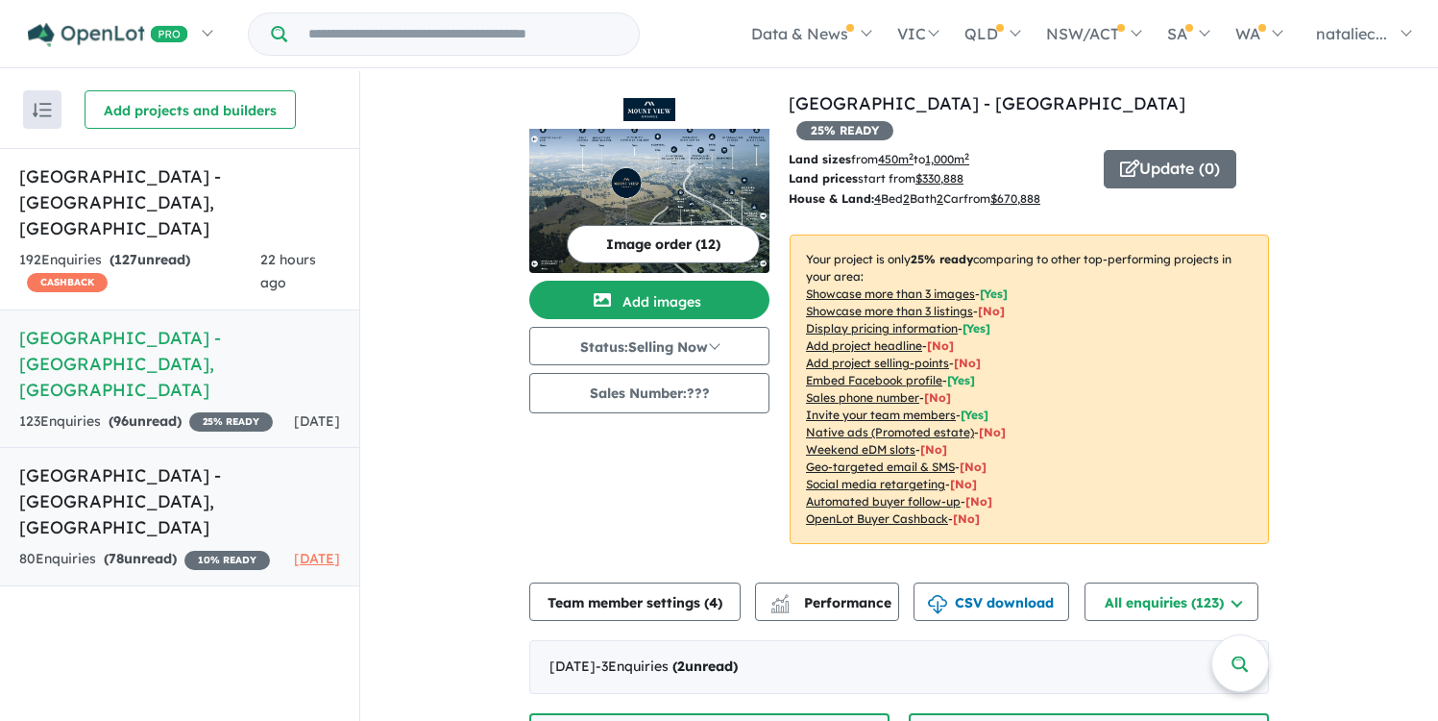
click at [141, 461] on link "[GEOGRAPHIC_DATA] - [GEOGRAPHIC_DATA] , [GEOGRAPHIC_DATA] 80 Enquir ies ( 78 un…" at bounding box center [179, 516] width 359 height 139
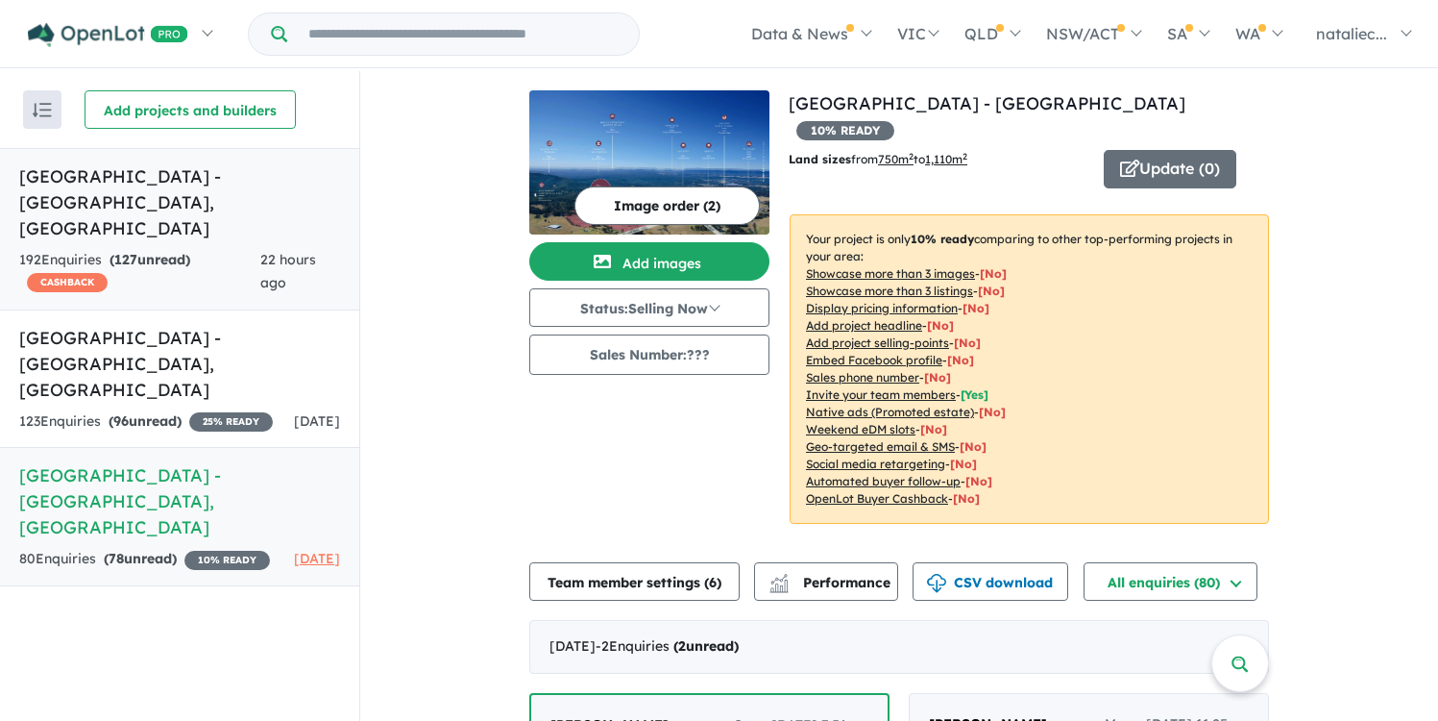
click at [118, 253] on div "192 Enquir ies ( 127 unread) CASHBACK" at bounding box center [139, 272] width 241 height 46
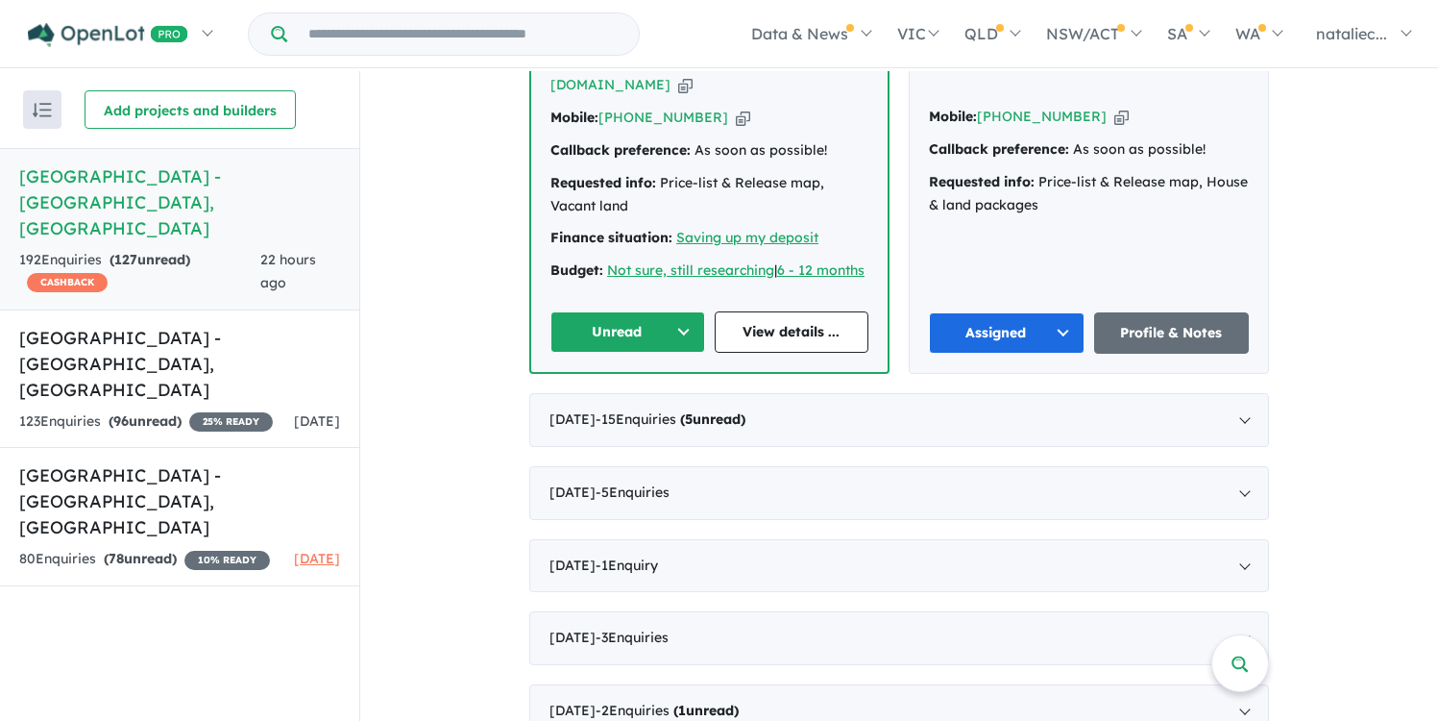
scroll to position [956, 0]
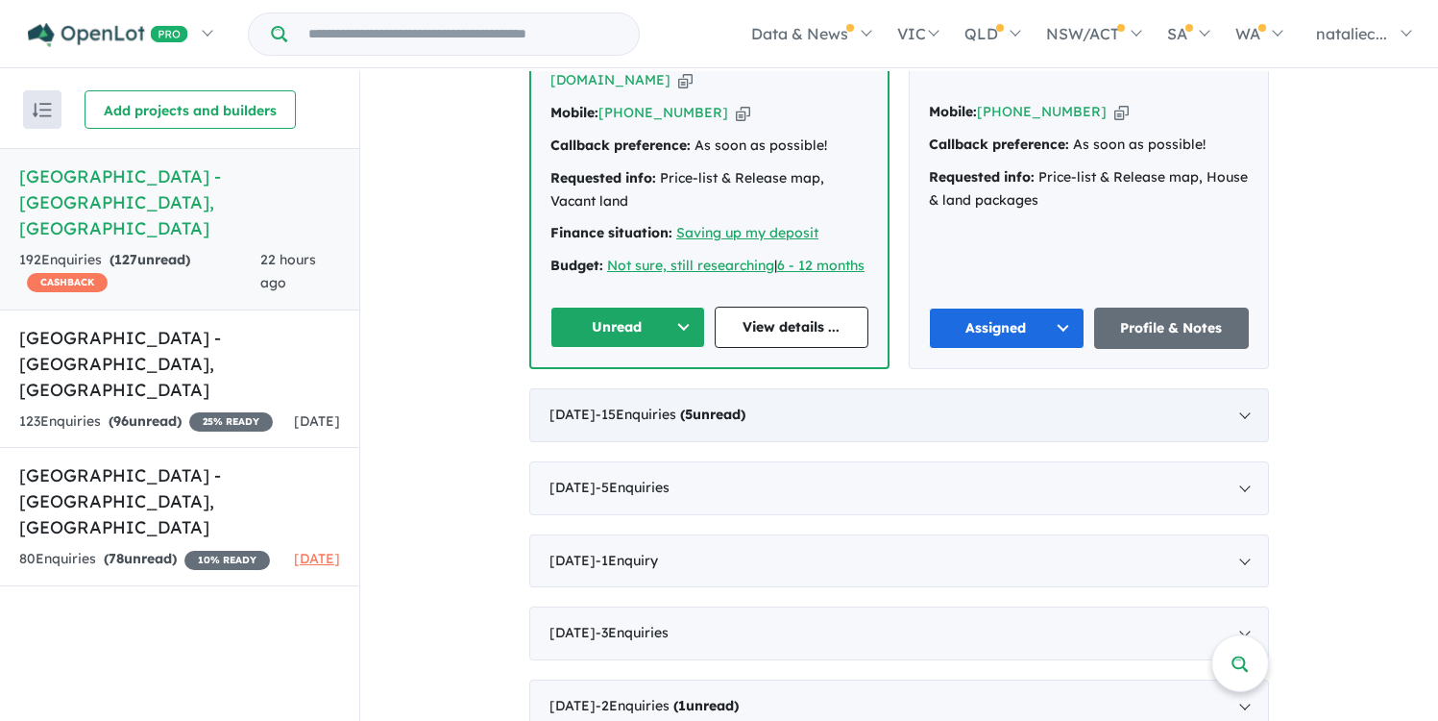
click at [926, 435] on div "[DATE] - 15 Enquir ies ( 5 unread)" at bounding box center [899, 415] width 740 height 54
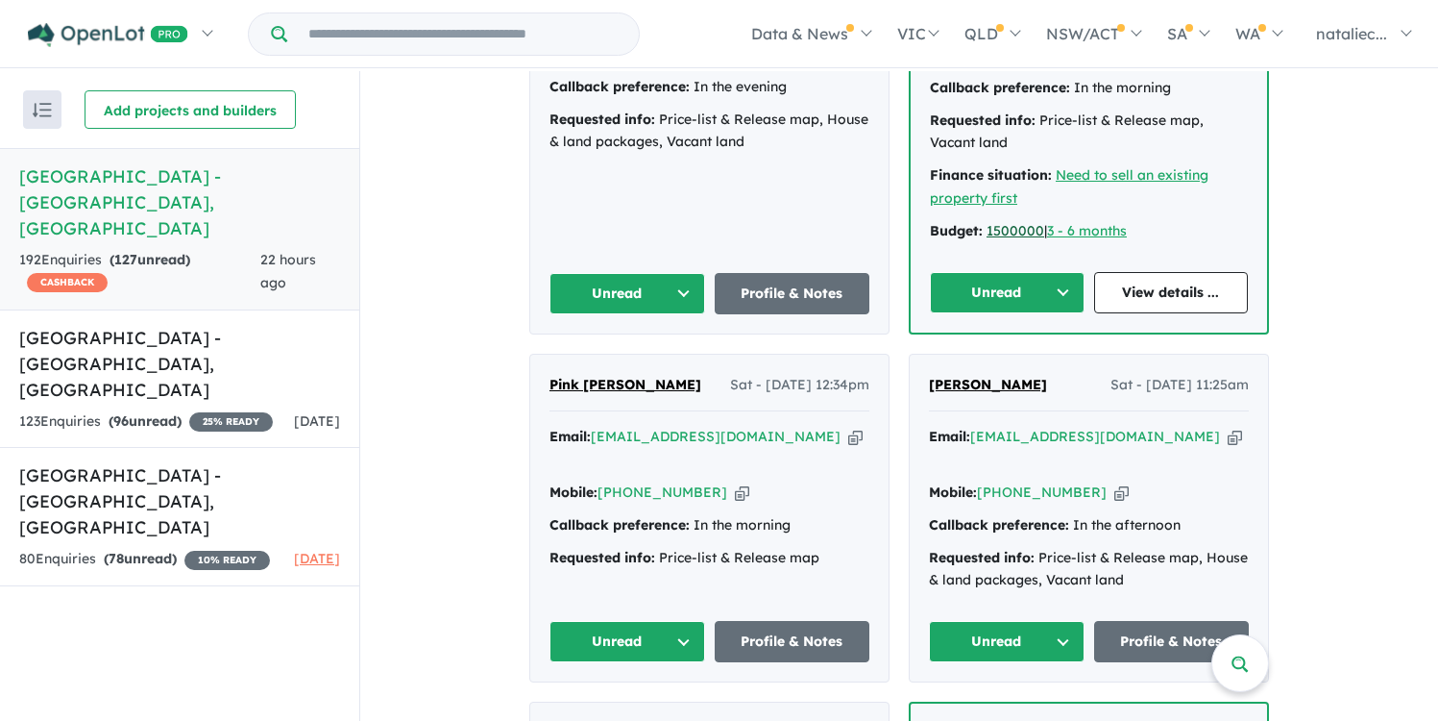
scroll to position [1084, 0]
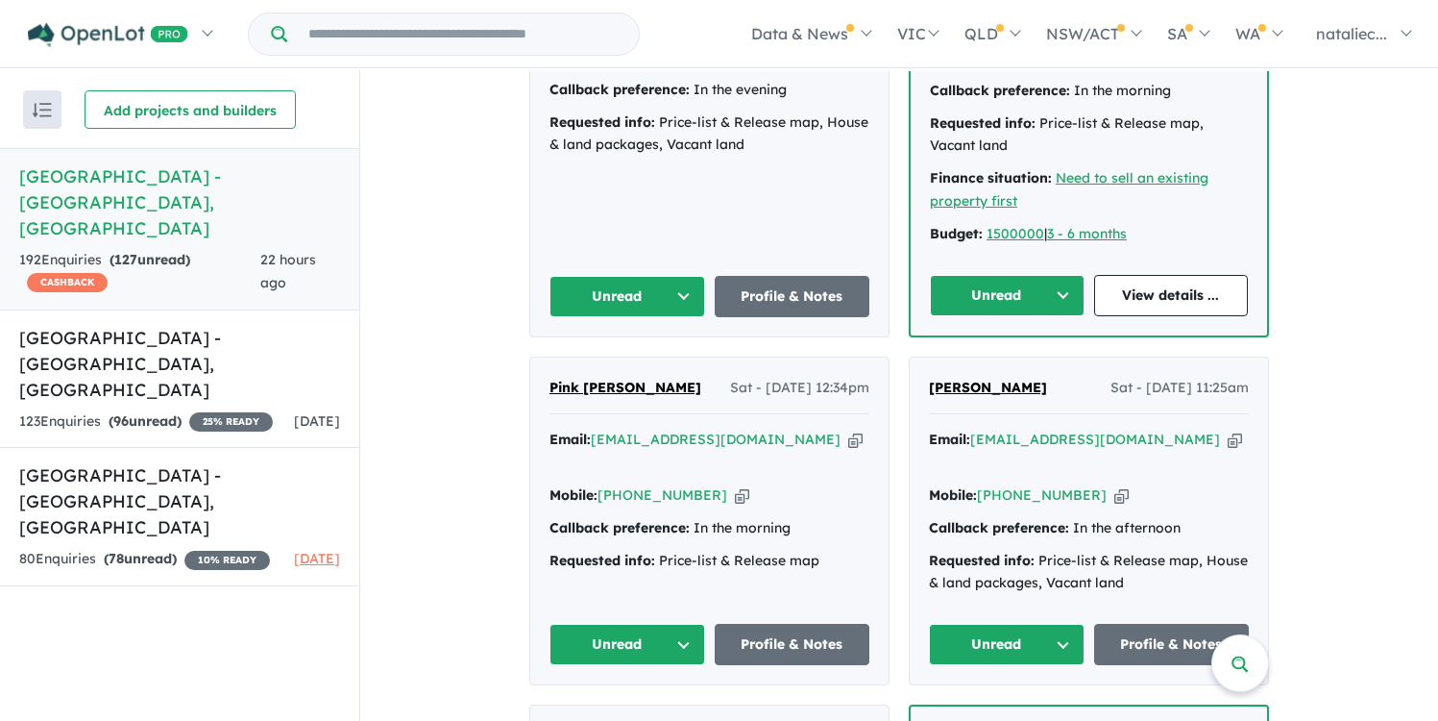
click at [676, 295] on button "Unread" at bounding box center [628, 296] width 156 height 41
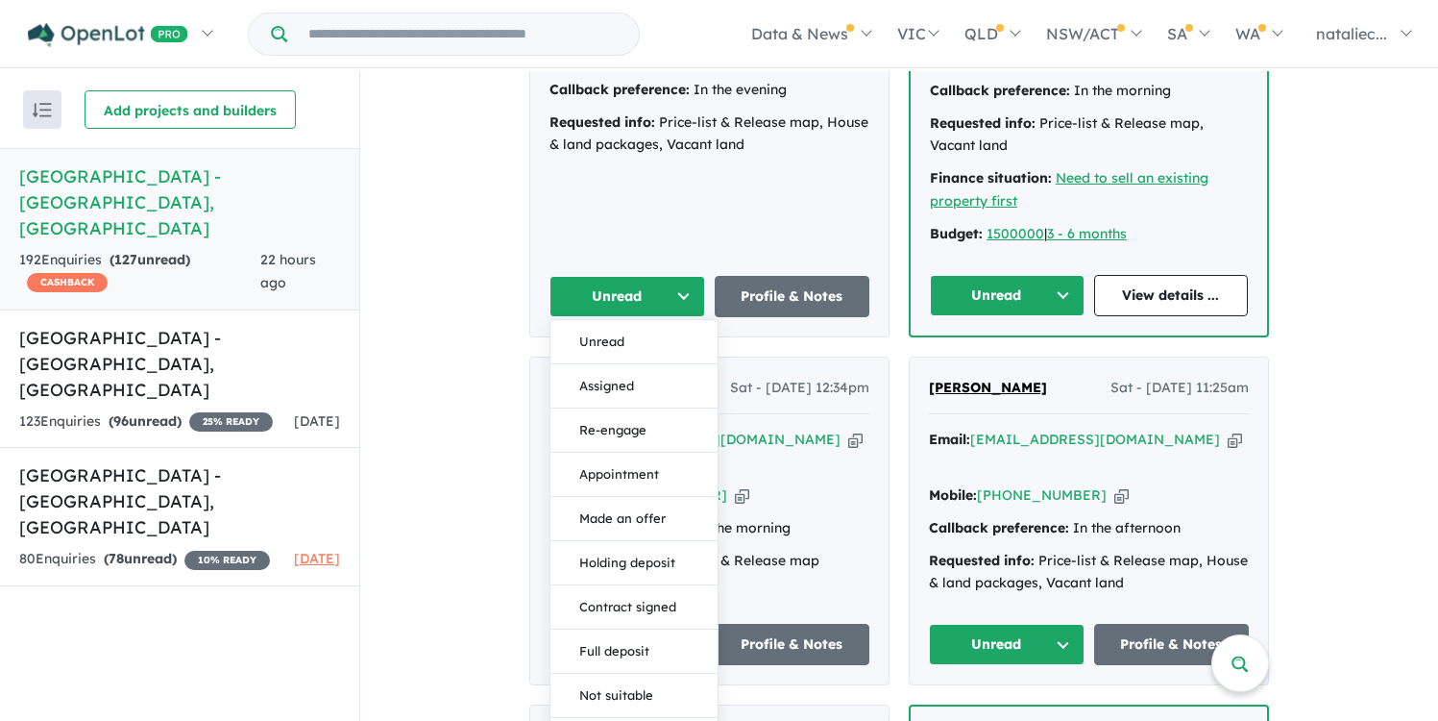
click at [599, 201] on div "[PERSON_NAME] Sun - [DATE] 11:33pm Email: [EMAIL_ADDRESS][DOMAIN_NAME] Copied! …" at bounding box center [709, 127] width 358 height 417
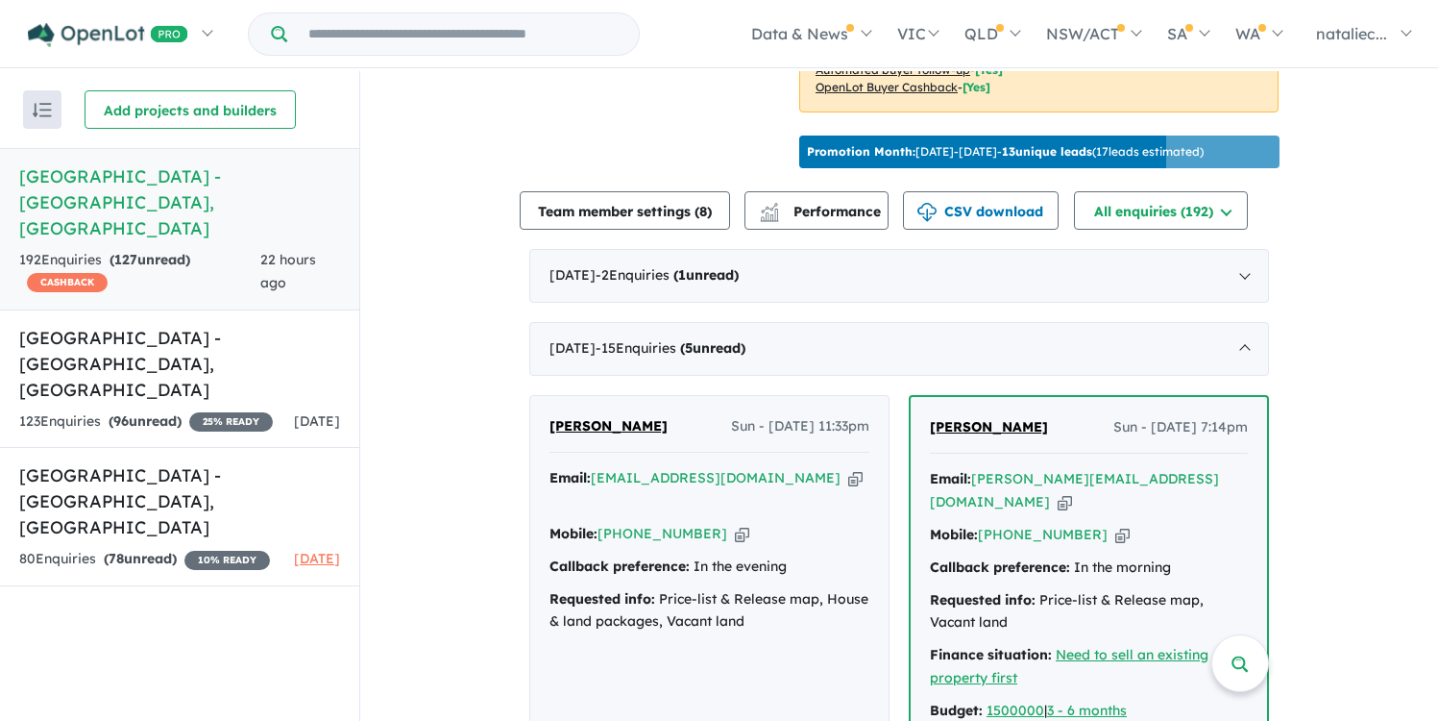
scroll to position [599, 0]
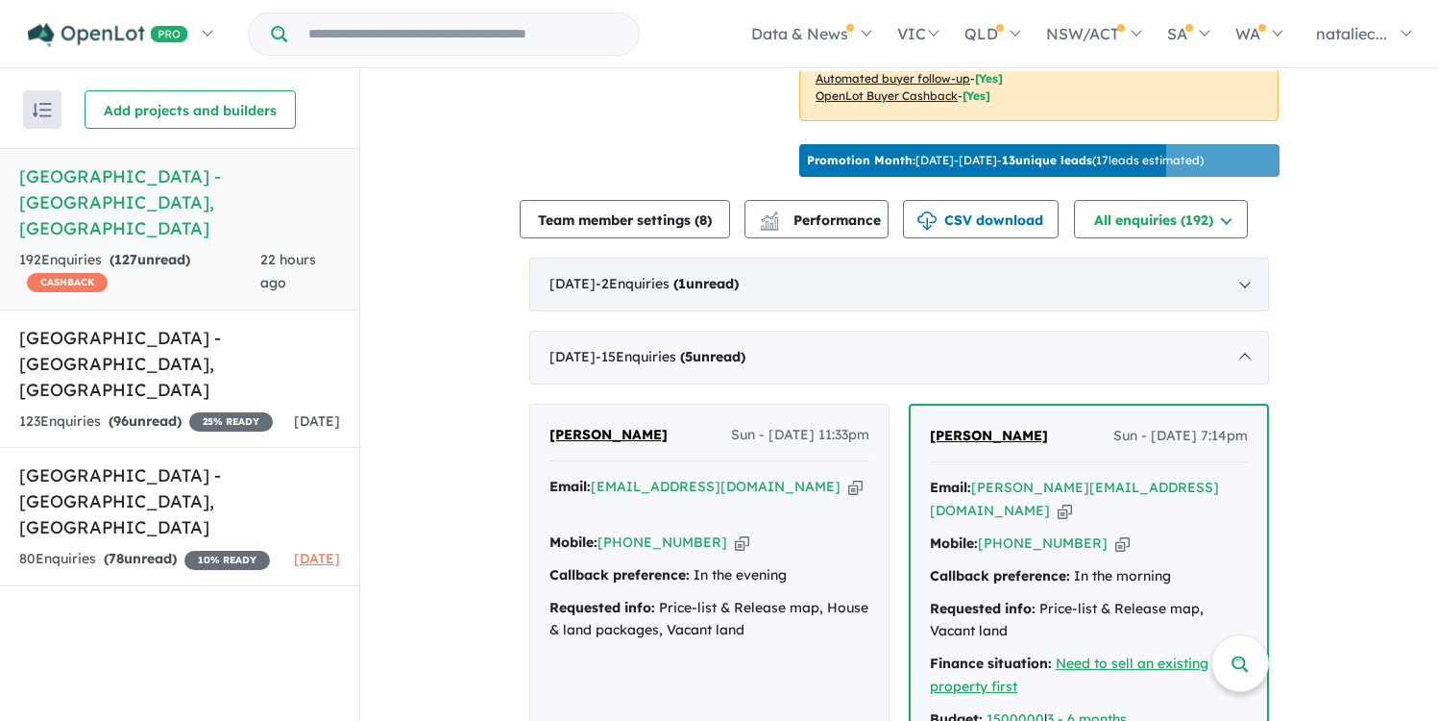
click at [1066, 302] on div "[DATE] - 2 Enquir ies ( 1 unread)" at bounding box center [899, 285] width 740 height 54
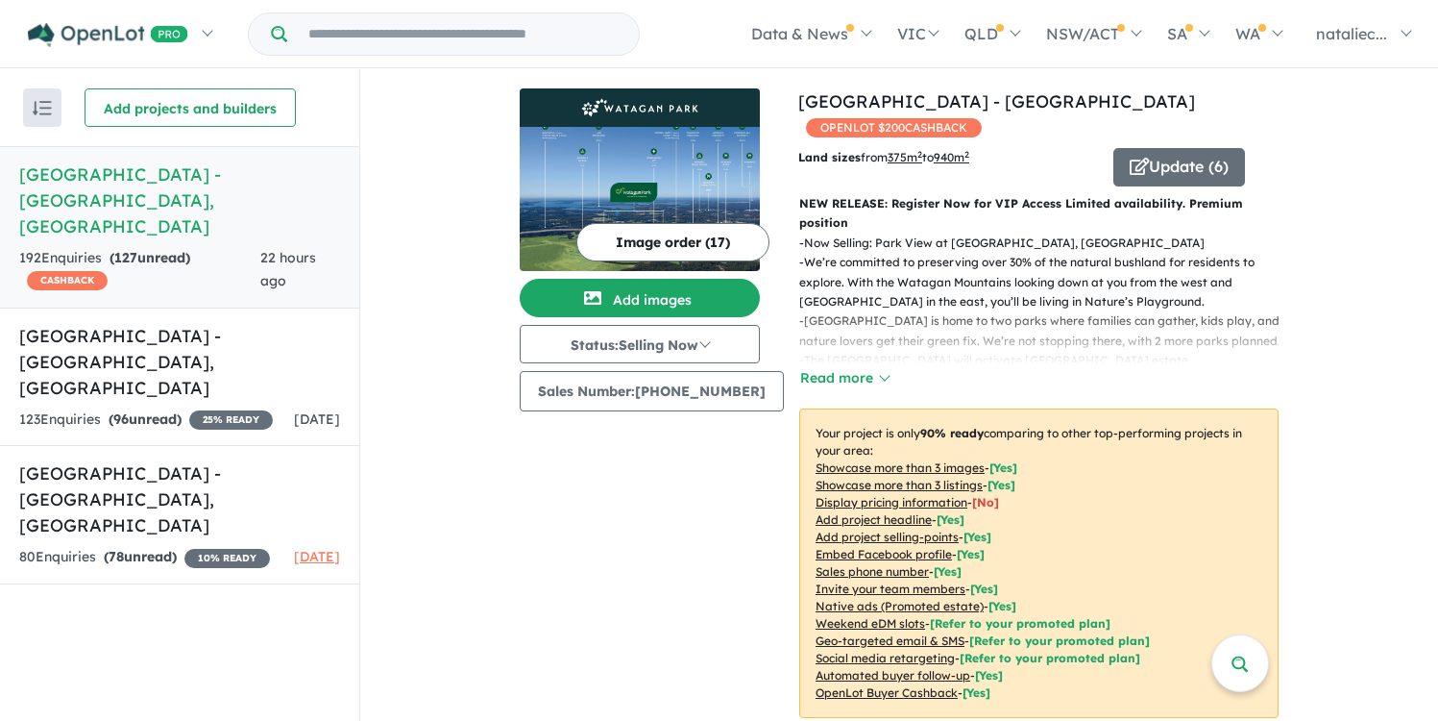
scroll to position [0, 0]
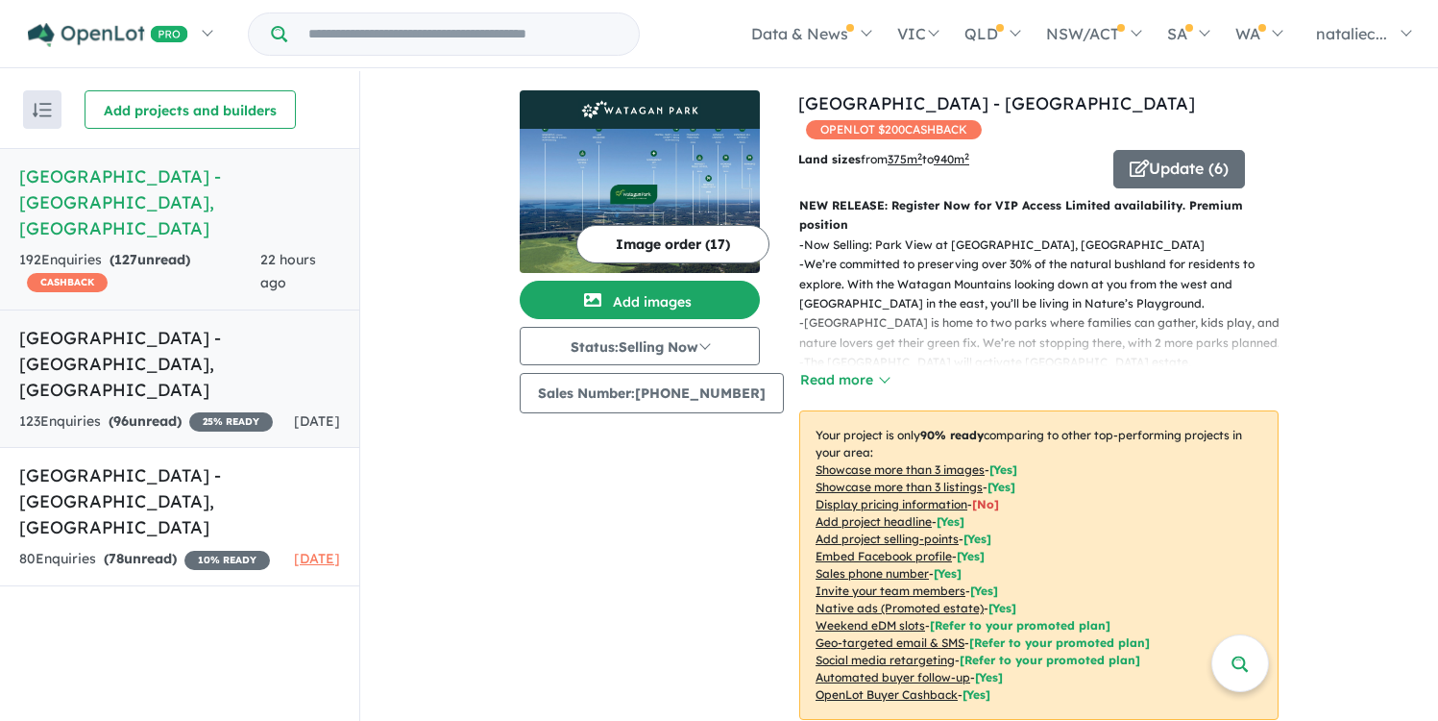
click at [141, 325] on h5 "[GEOGRAPHIC_DATA] - [GEOGRAPHIC_DATA] , [GEOGRAPHIC_DATA]" at bounding box center [179, 364] width 321 height 78
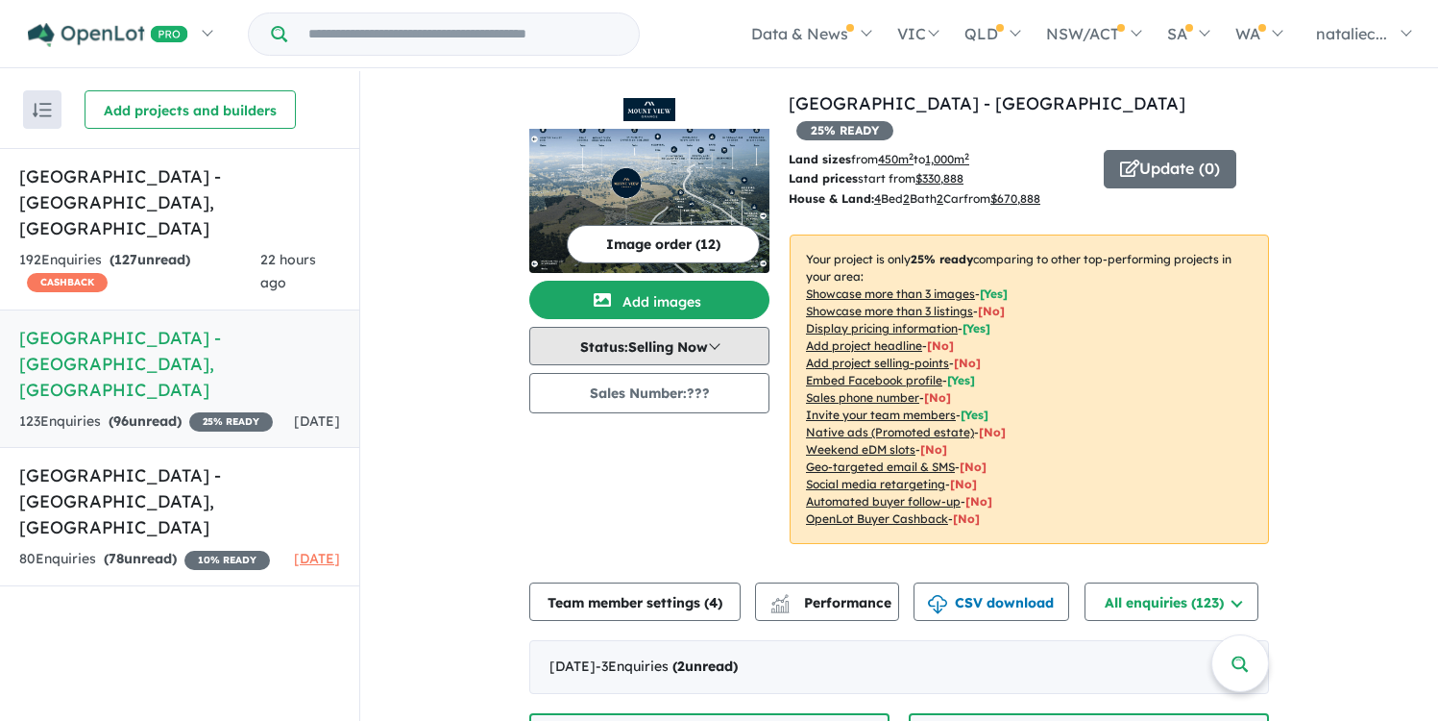
click at [719, 337] on button "Status: Selling Now" at bounding box center [649, 346] width 240 height 38
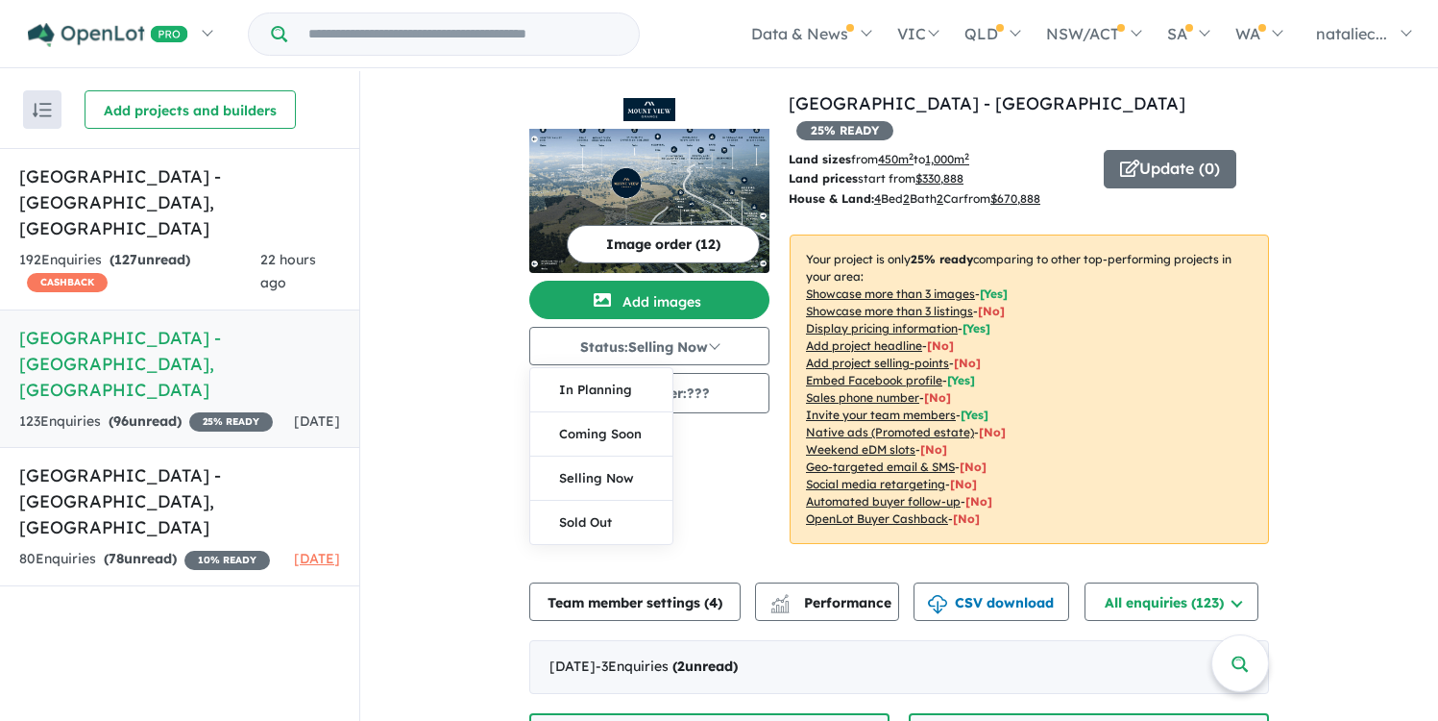
click at [764, 463] on div "Image order ( 12 ) Add images Status: Selling Now In Planning Coming Soon Selli…" at bounding box center [658, 328] width 259 height 477
click at [125, 251] on span "127" at bounding box center [125, 259] width 23 height 17
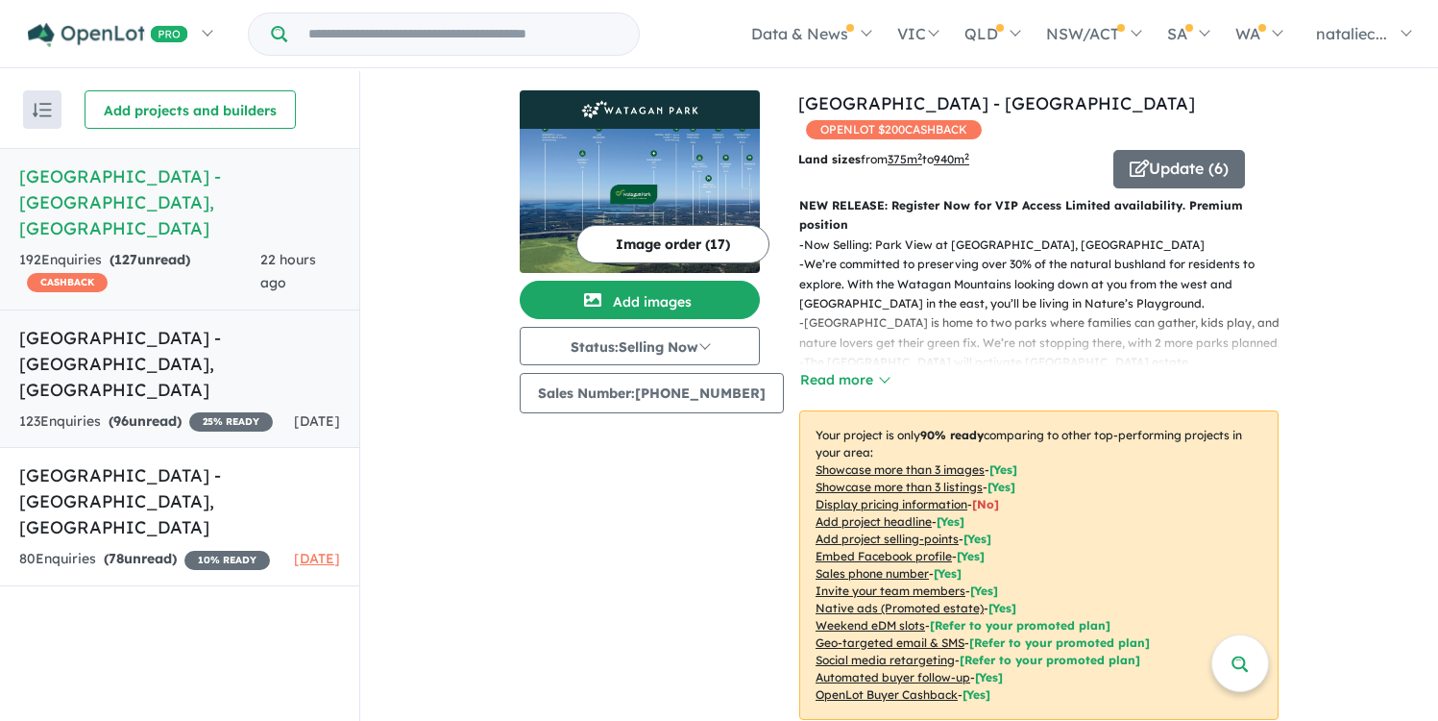
click at [162, 410] on div "123 Enquir ies ( 96 unread) 25 % READY" at bounding box center [146, 421] width 254 height 23
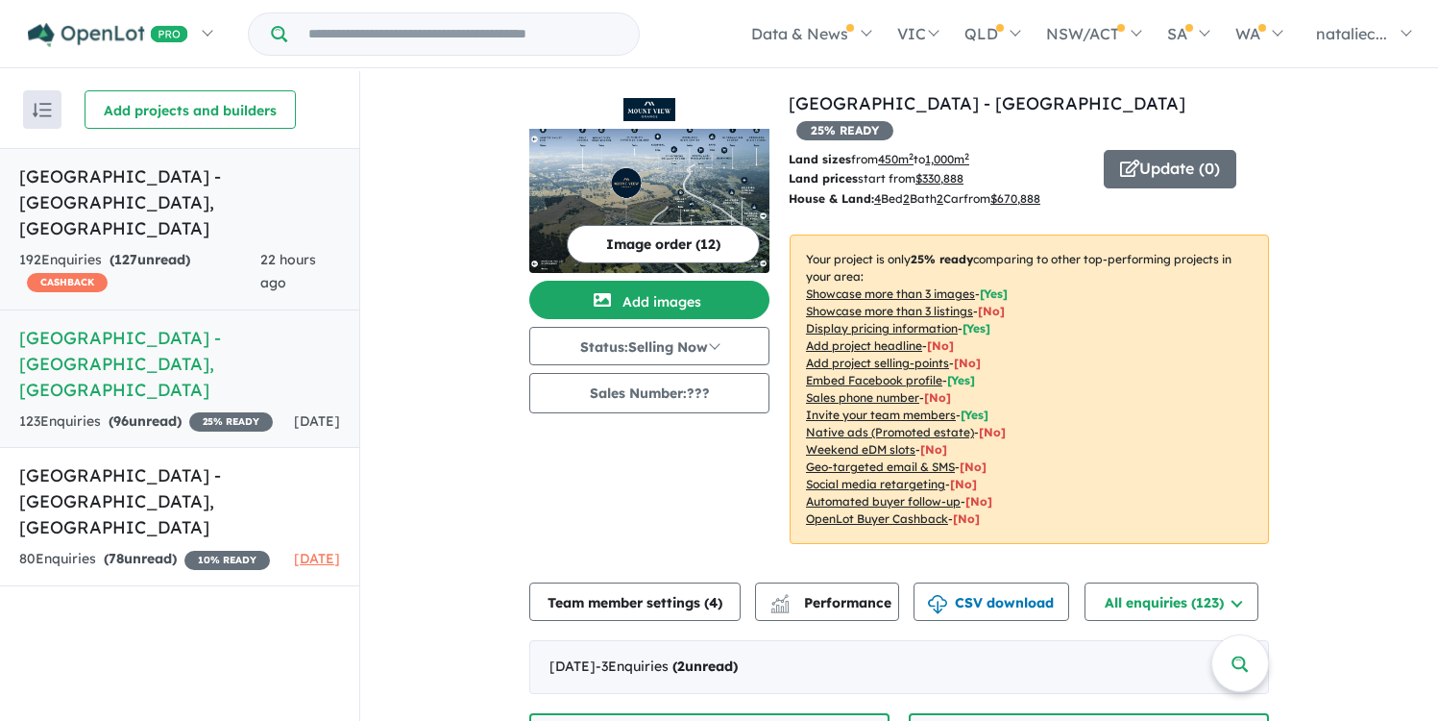
click at [141, 195] on h5 "[GEOGRAPHIC_DATA] - [GEOGRAPHIC_DATA] , [GEOGRAPHIC_DATA]" at bounding box center [179, 202] width 321 height 78
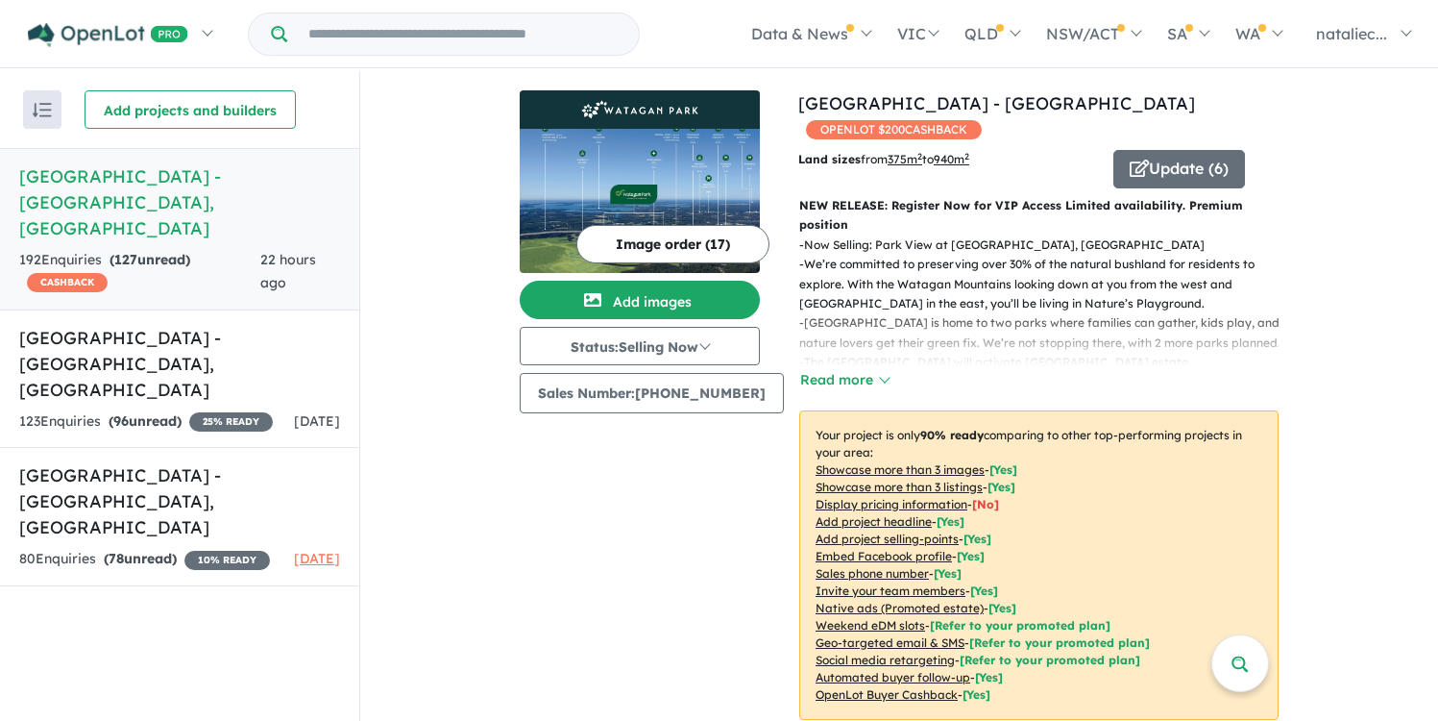
click at [660, 239] on button "Image order ( 17 )" at bounding box center [673, 244] width 193 height 38
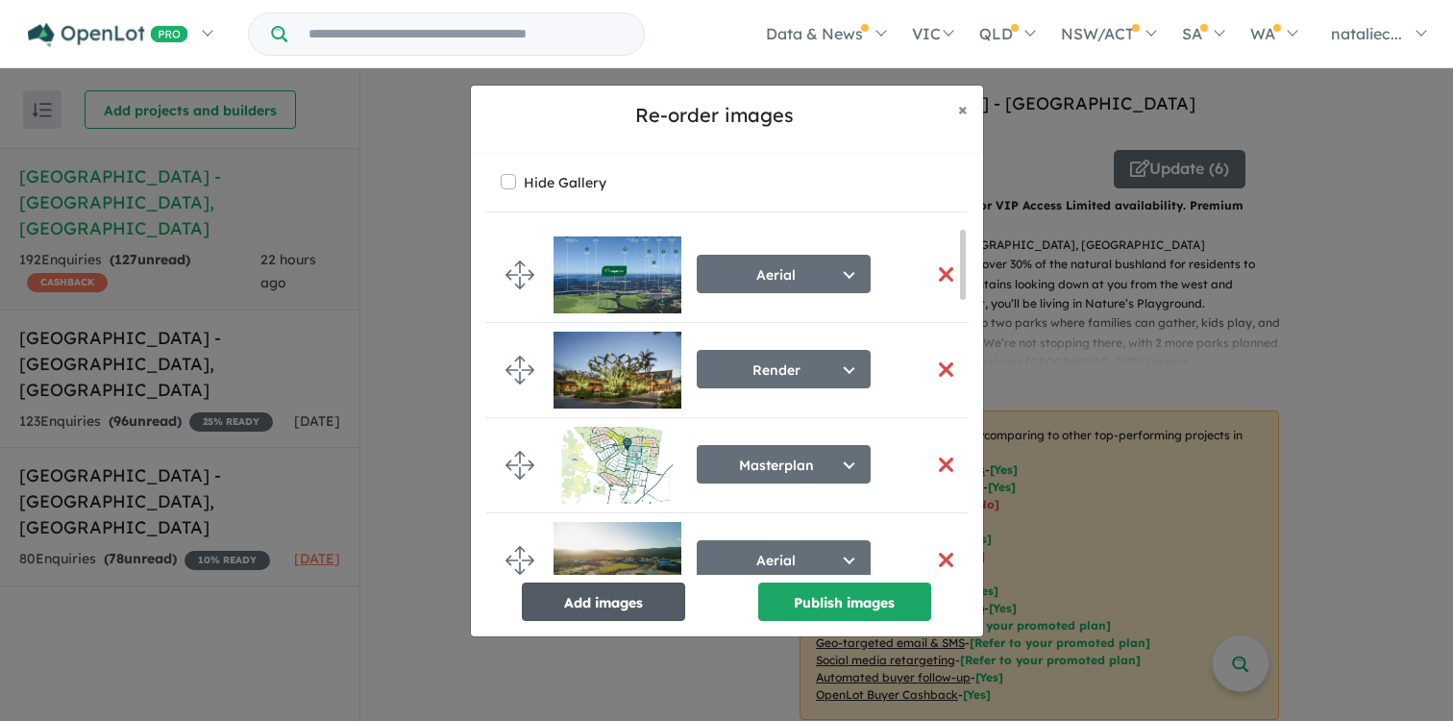
click at [615, 610] on button "Add images" at bounding box center [603, 601] width 163 height 38
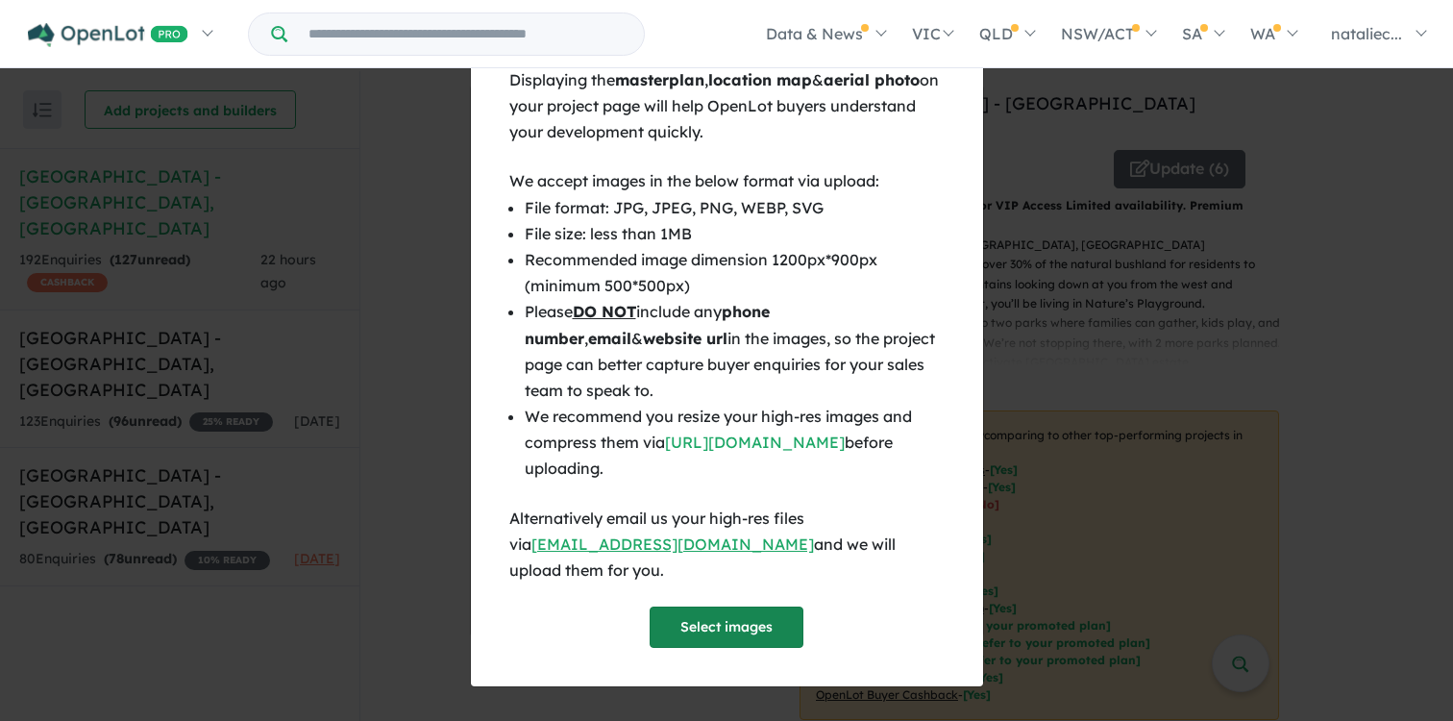
click at [737, 627] on button "Select images" at bounding box center [727, 626] width 154 height 41
drag, startPoint x: 882, startPoint y: 270, endPoint x: 772, endPoint y: 257, distance: 111.3
click at [772, 258] on ul "File format: JPG, JPEG, PNG, WEBP, SVG File size: less than 1MB Recommended ima…" at bounding box center [726, 338] width 435 height 287
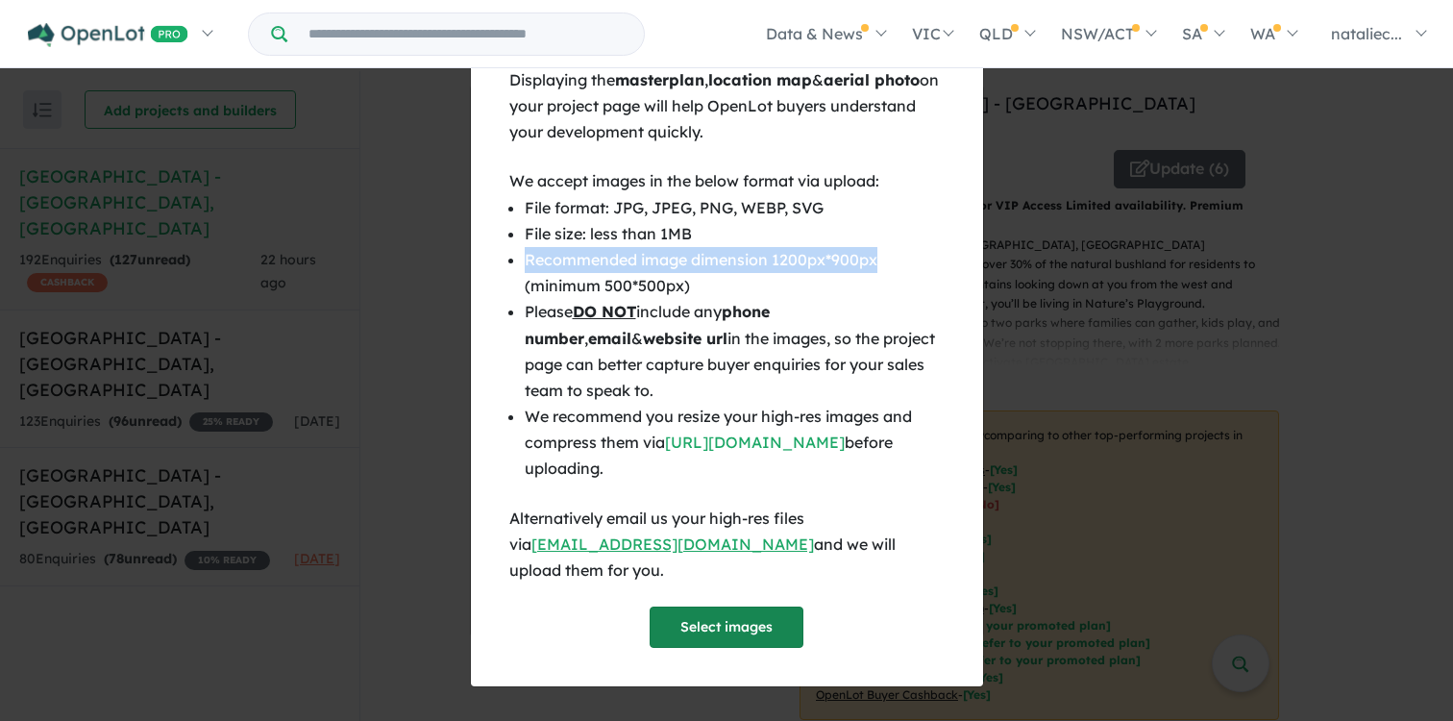
click at [691, 617] on button "Select images" at bounding box center [727, 626] width 154 height 41
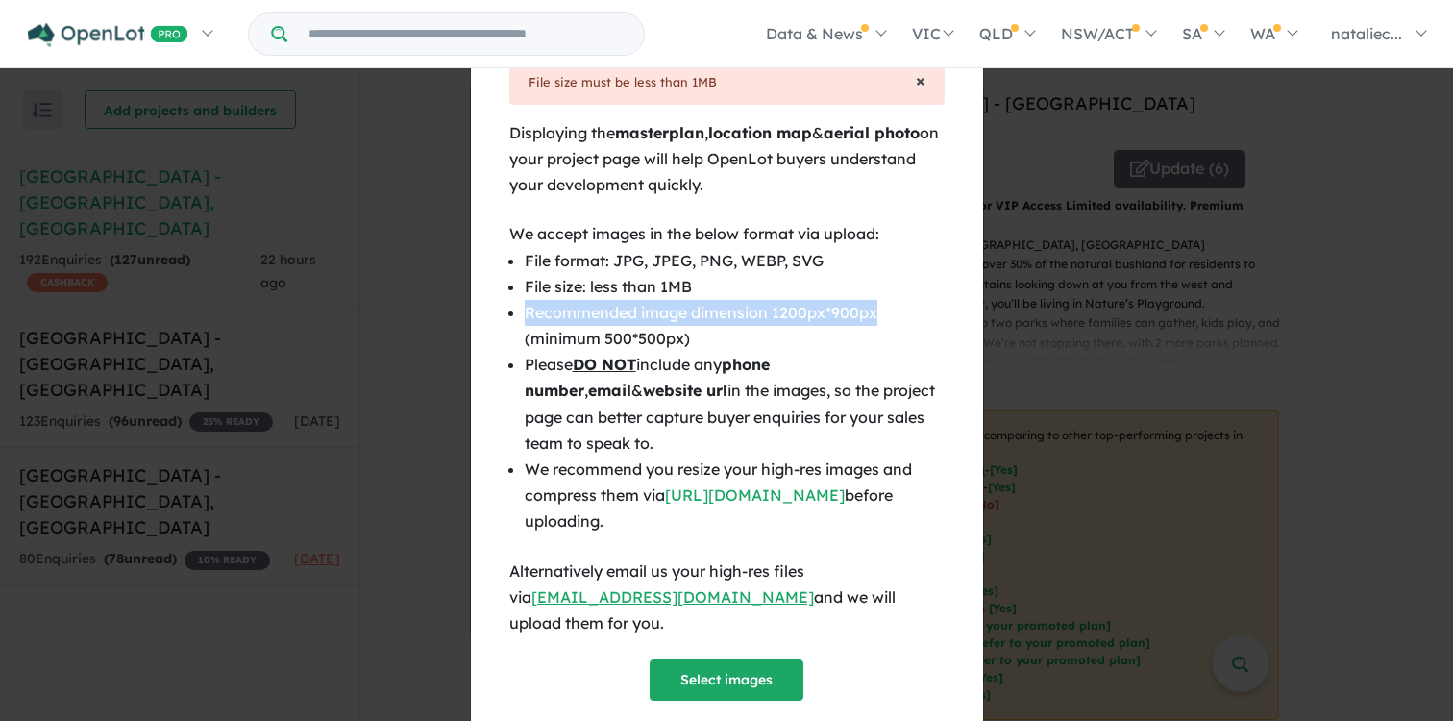
click at [916, 81] on span "×" at bounding box center [921, 80] width 10 height 22
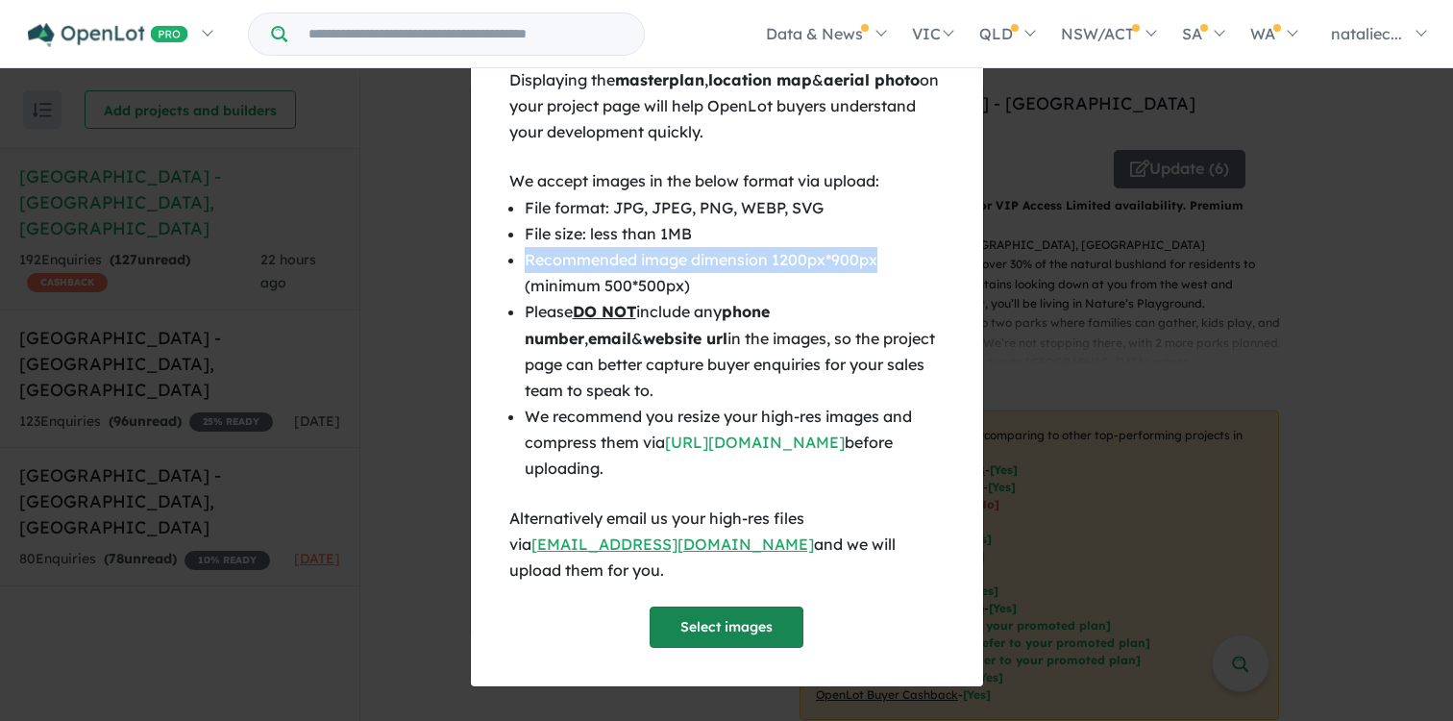
click at [766, 622] on button "Select images" at bounding box center [727, 626] width 154 height 41
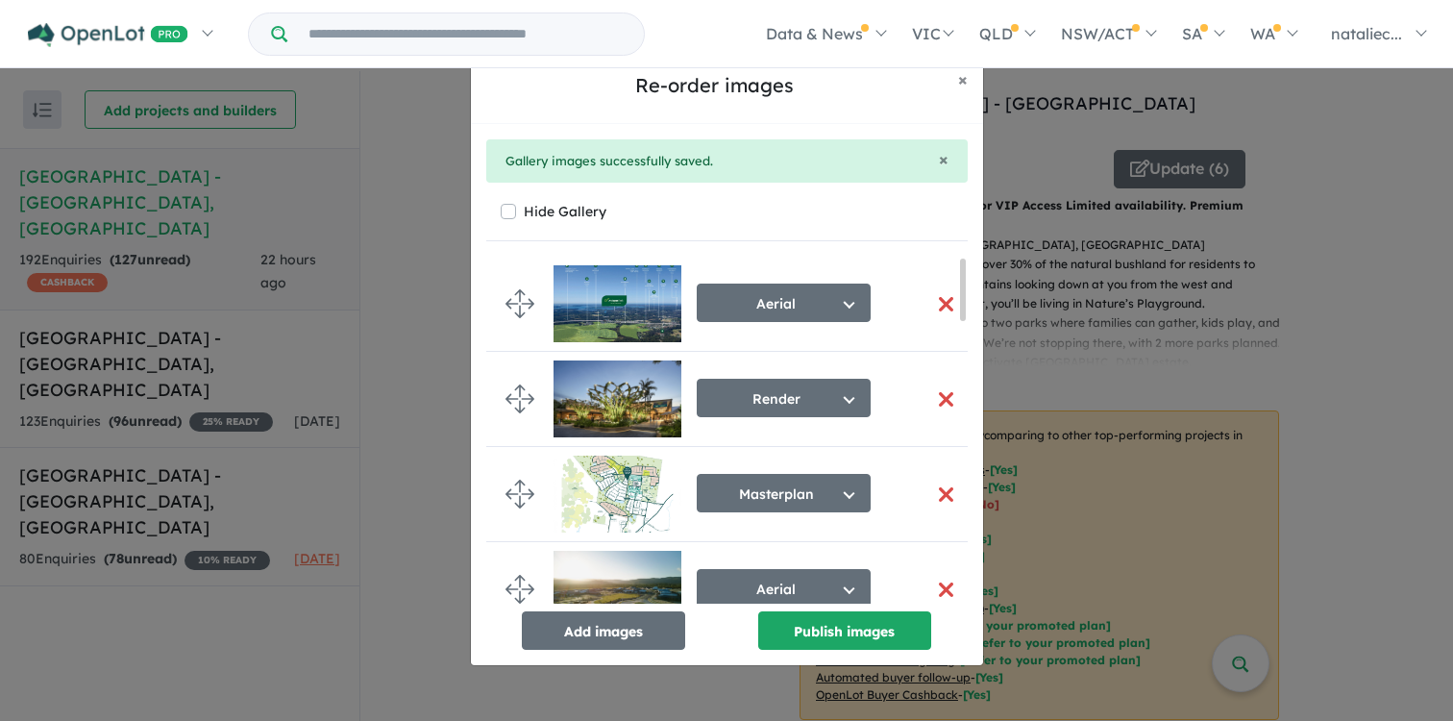
drag, startPoint x: 849, startPoint y: 629, endPoint x: 596, endPoint y: 365, distance: 366.3
click at [596, 365] on div "Aerial Select image tag Aerial Location Map Masterplan Lifestyle Amenities Park…" at bounding box center [726, 453] width 481 height 393
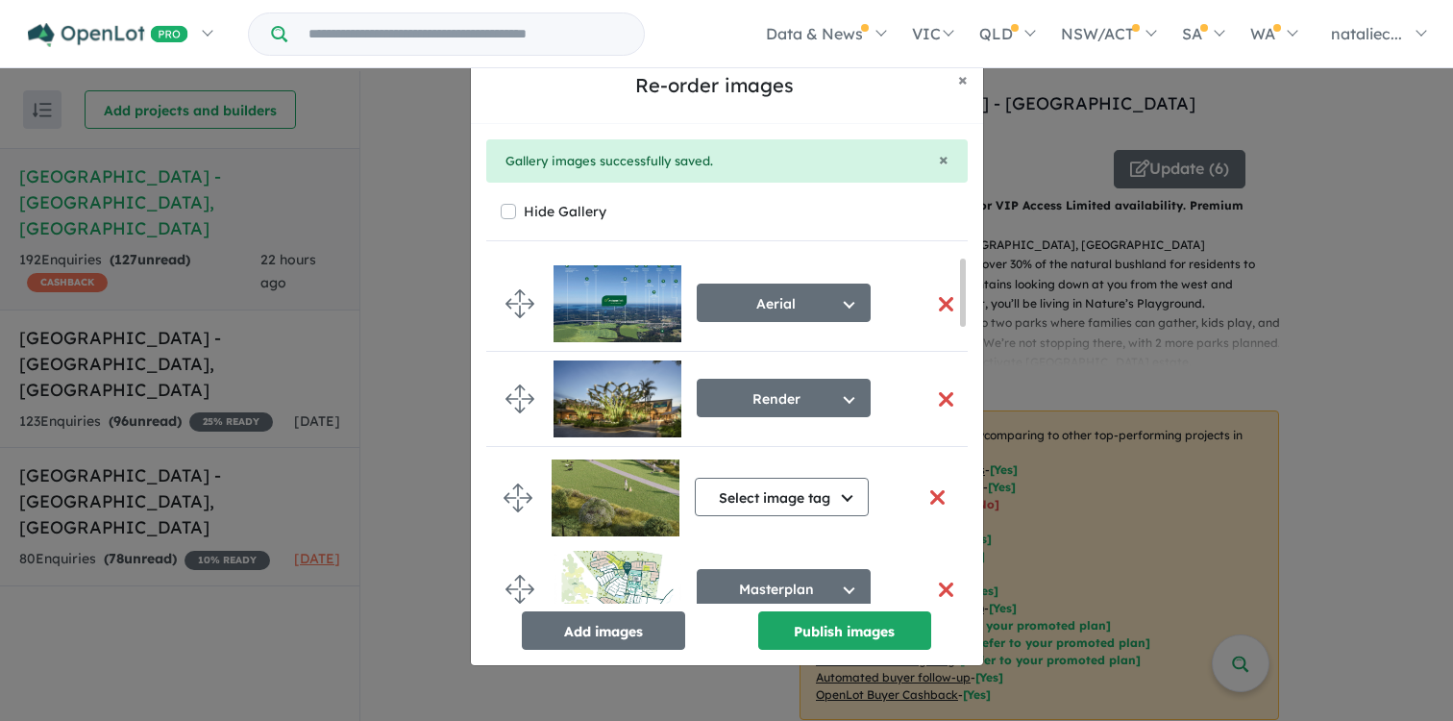
drag, startPoint x: 507, startPoint y: 563, endPoint x: 505, endPoint y: 497, distance: 66.3
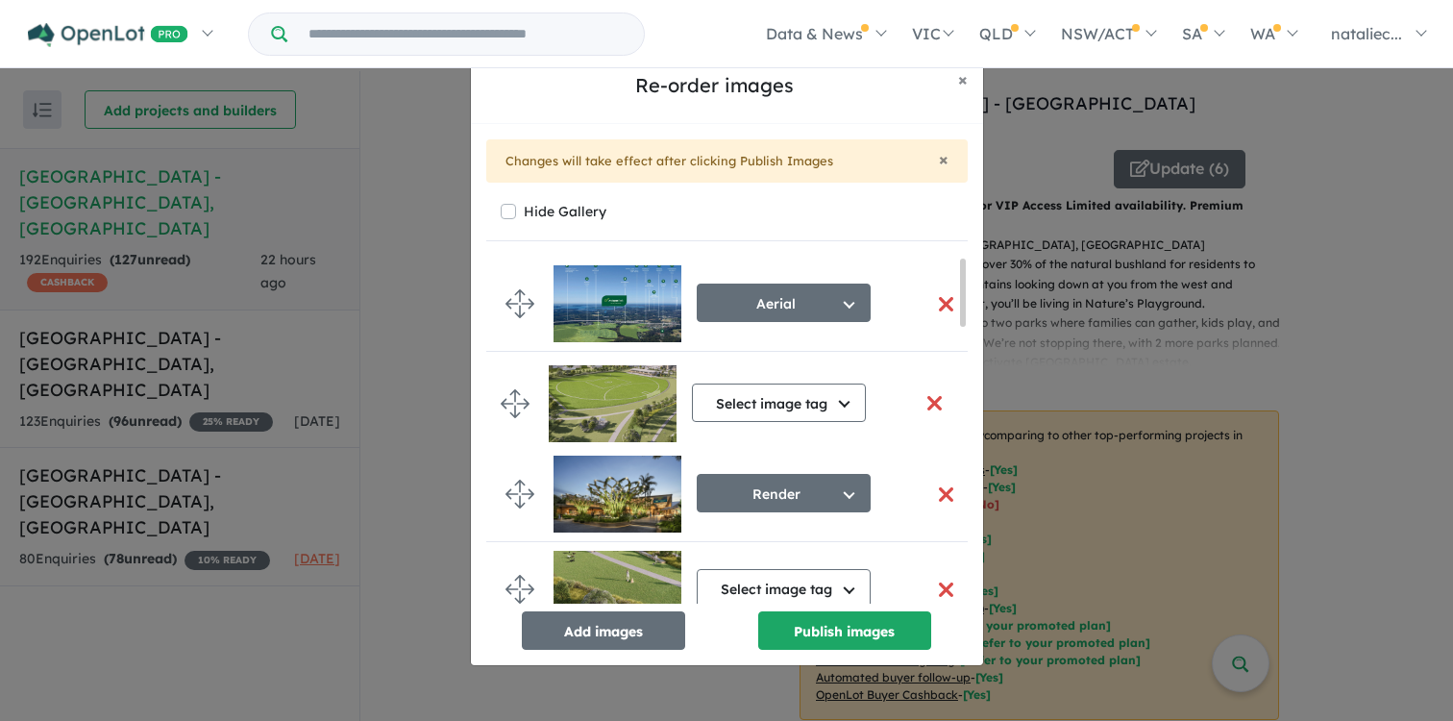
drag, startPoint x: 521, startPoint y: 564, endPoint x: 516, endPoint y: 404, distance: 160.5
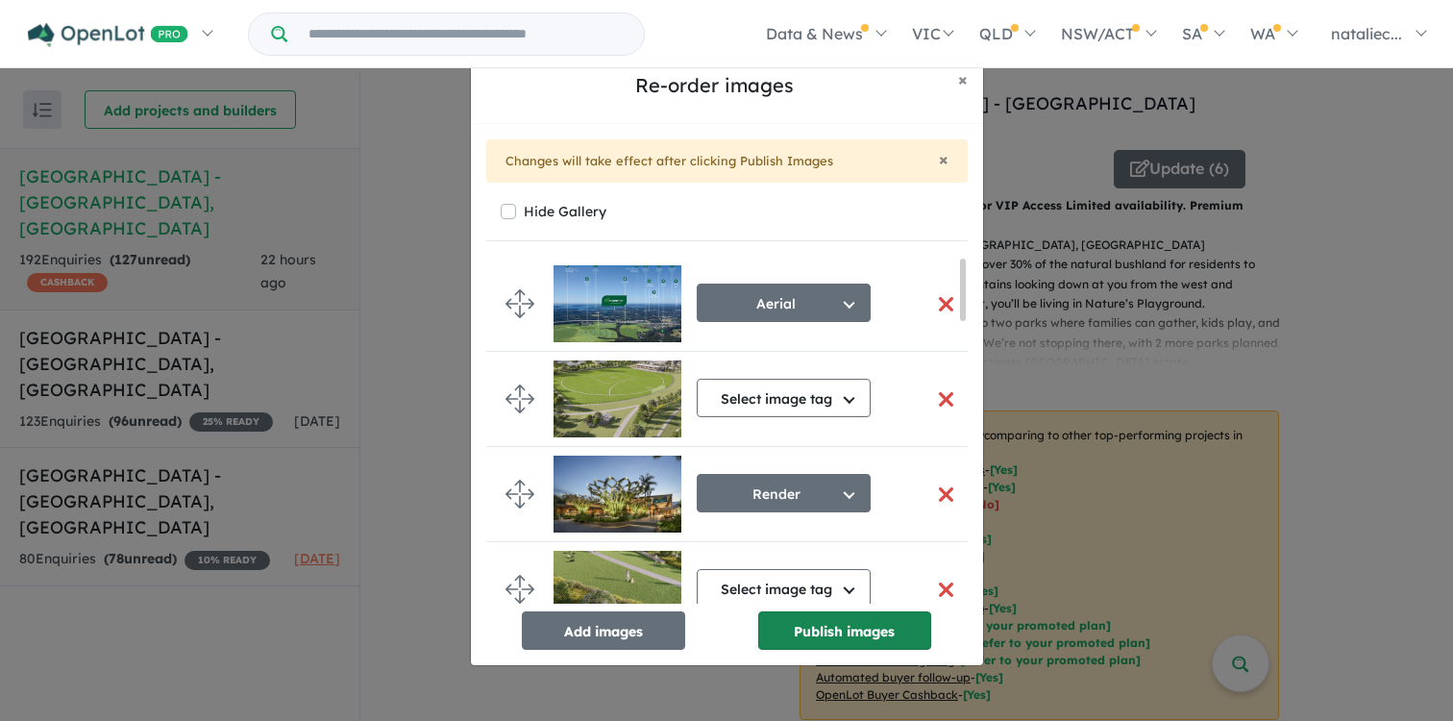
click at [880, 635] on button "Publish images" at bounding box center [844, 630] width 173 height 38
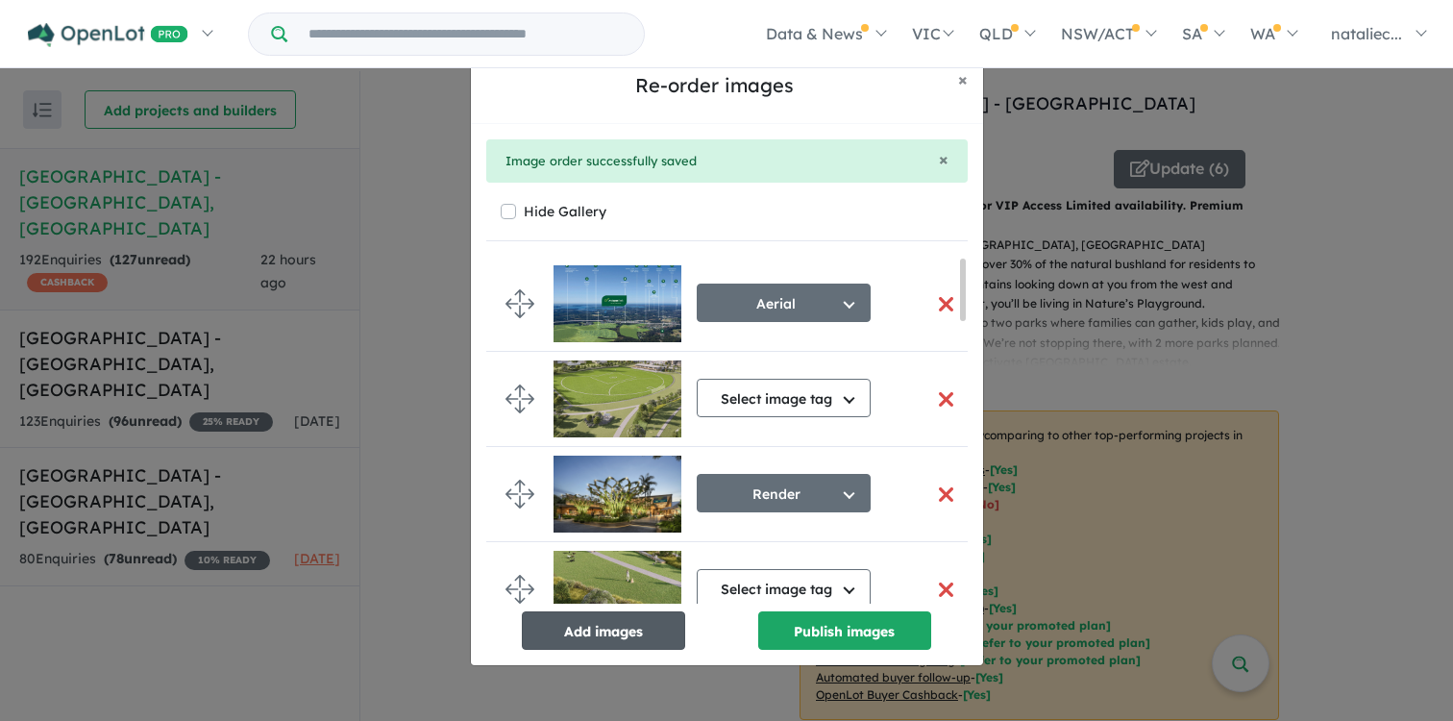
click at [607, 624] on button "Add images" at bounding box center [603, 630] width 163 height 38
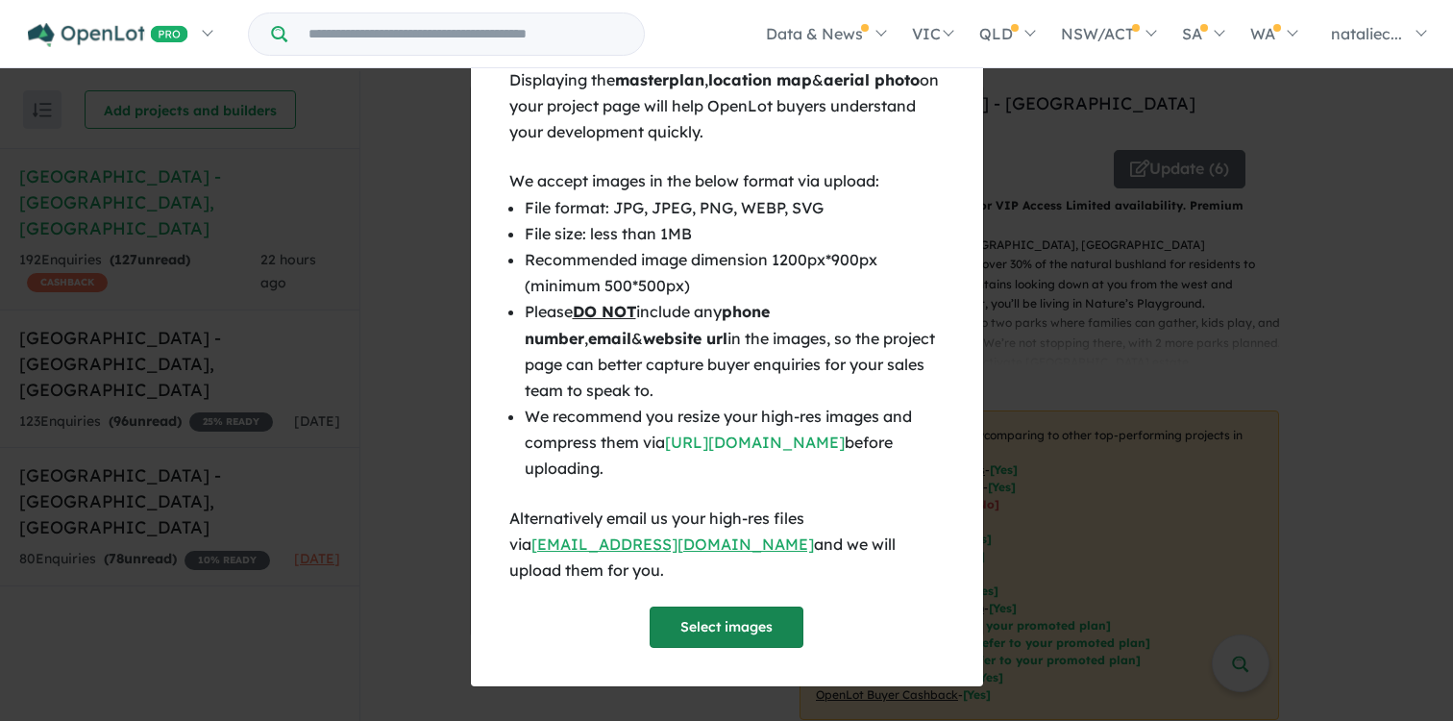
click at [761, 620] on button "Select images" at bounding box center [727, 626] width 154 height 41
